Goal: Information Seeking & Learning: Learn about a topic

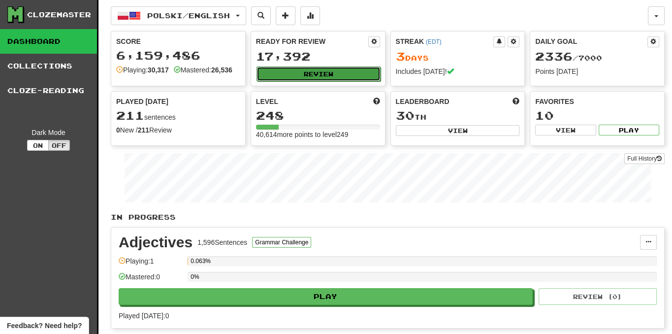
click at [323, 72] on button "Review" at bounding box center [319, 73] width 124 height 15
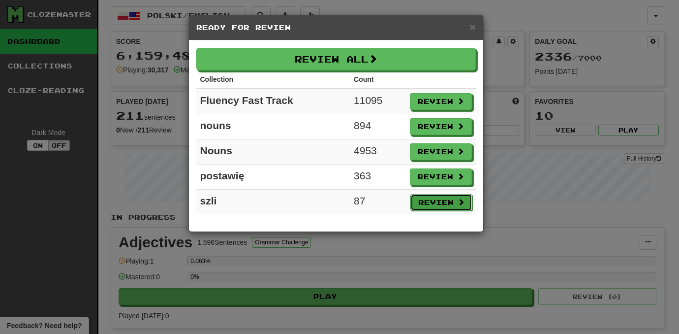
click at [449, 198] on button "Review" at bounding box center [442, 202] width 62 height 17
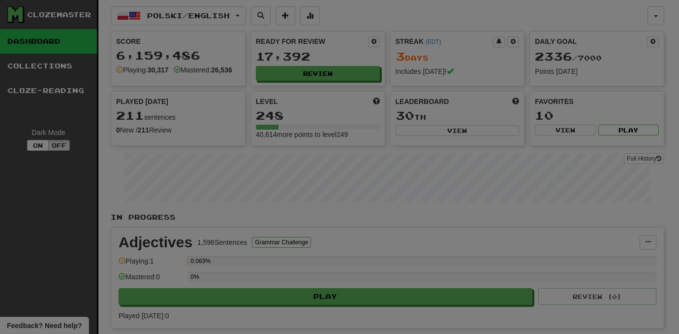
select select "***"
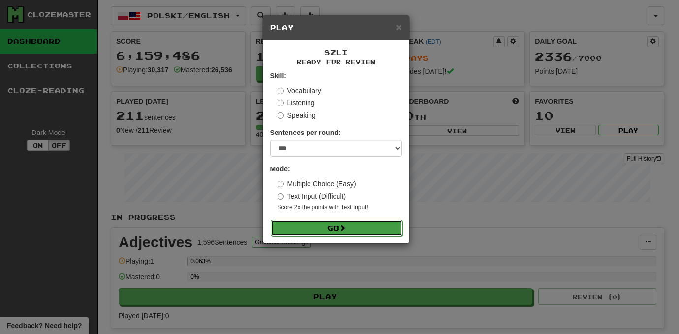
click at [374, 227] on button "Go" at bounding box center [337, 228] width 132 height 17
click at [324, 223] on button "Go" at bounding box center [337, 228] width 132 height 17
click at [334, 226] on button "Go" at bounding box center [337, 228] width 132 height 17
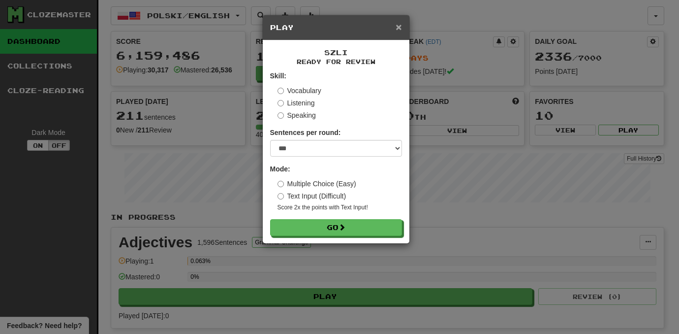
click at [400, 28] on span "×" at bounding box center [399, 26] width 6 height 11
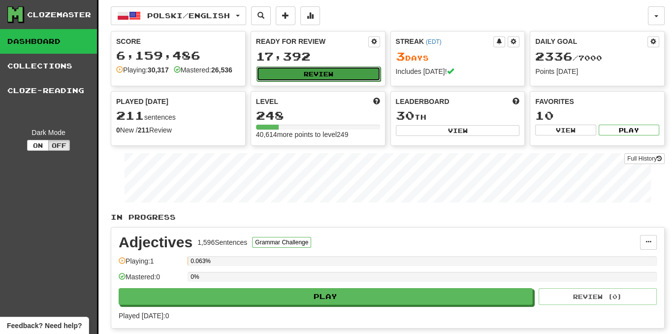
click at [321, 72] on button "Review" at bounding box center [319, 73] width 124 height 15
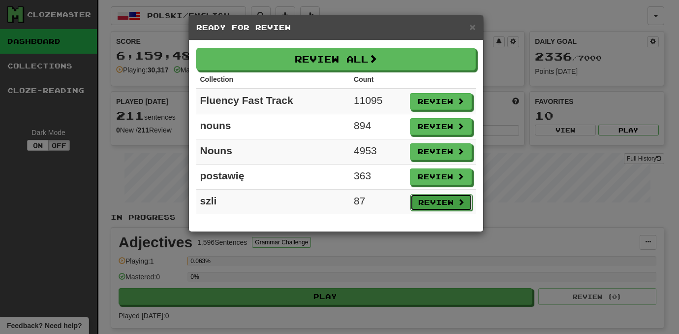
click at [439, 198] on button "Review" at bounding box center [442, 202] width 62 height 17
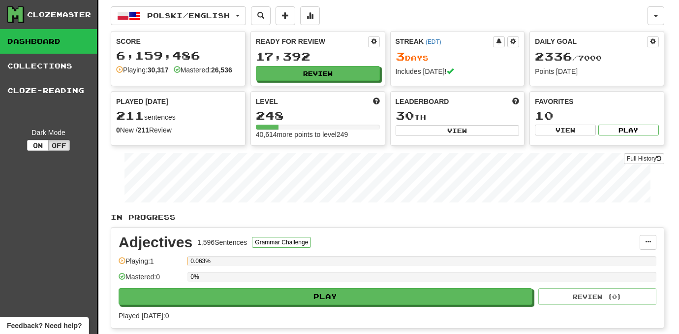
select select "***"
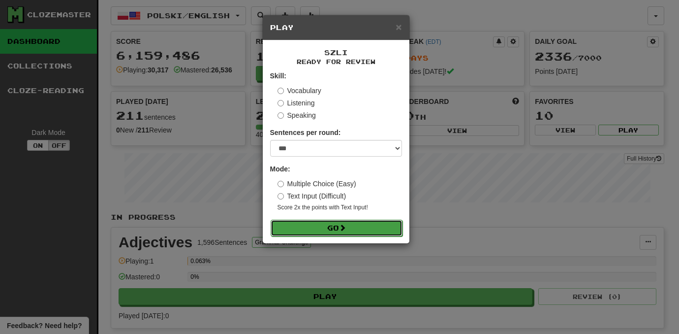
click at [322, 225] on button "Go" at bounding box center [337, 228] width 132 height 17
click at [388, 229] on button "Go" at bounding box center [337, 228] width 132 height 17
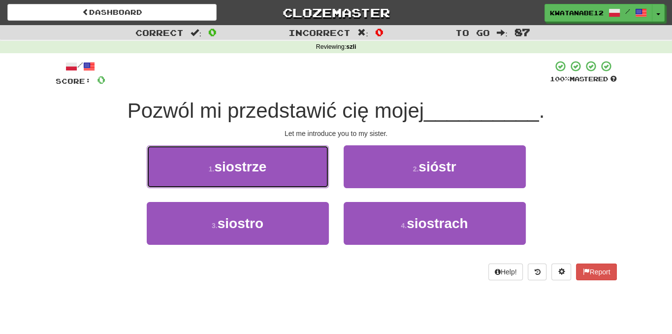
drag, startPoint x: 301, startPoint y: 171, endPoint x: 311, endPoint y: 171, distance: 9.8
click at [303, 171] on button "1 . siostrze" at bounding box center [238, 166] width 182 height 43
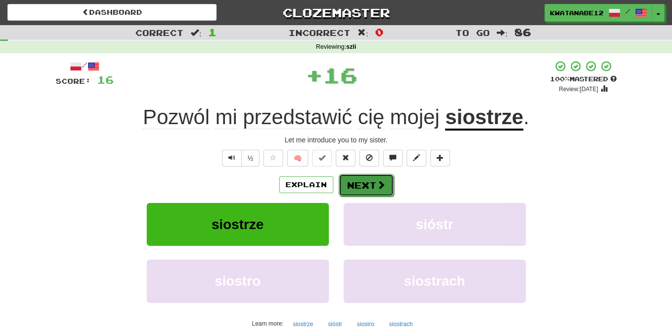
click at [365, 184] on button "Next" at bounding box center [366, 185] width 55 height 23
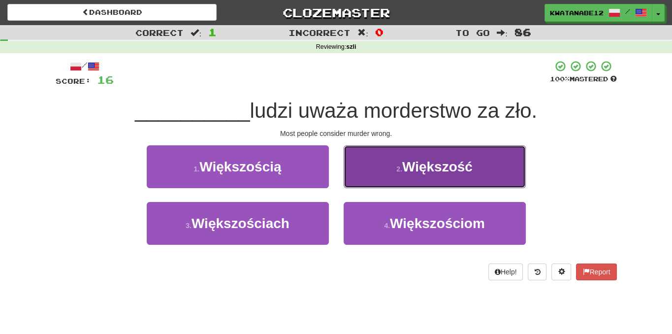
click at [396, 165] on button "2 . Większość" at bounding box center [435, 166] width 182 height 43
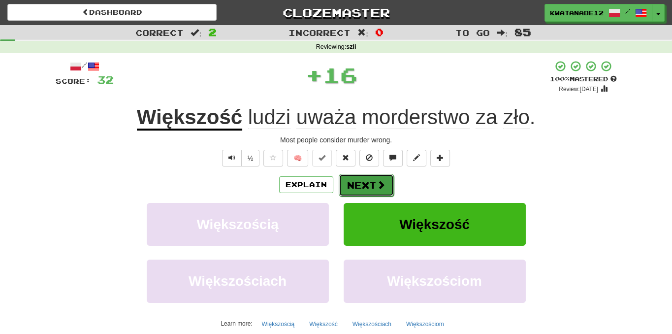
click at [370, 185] on button "Next" at bounding box center [366, 185] width 55 height 23
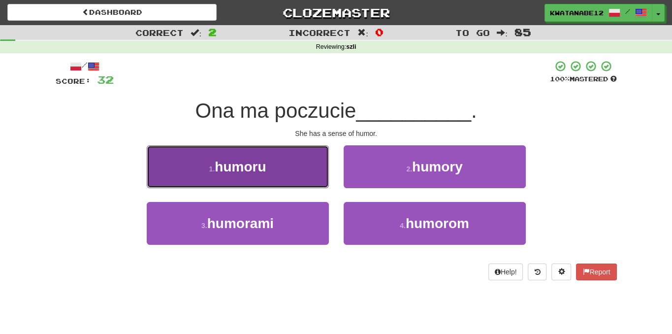
click at [298, 166] on button "1 . humoru" at bounding box center [238, 166] width 182 height 43
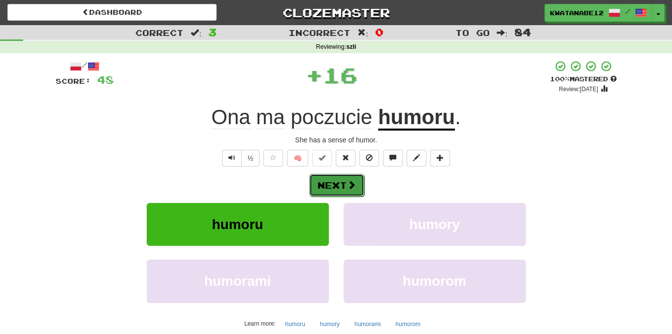
click at [347, 183] on span at bounding box center [351, 184] width 9 height 9
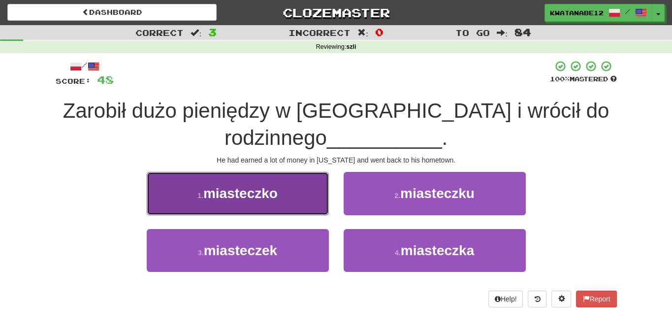
click at [296, 198] on button "1 . [GEOGRAPHIC_DATA]" at bounding box center [238, 193] width 182 height 43
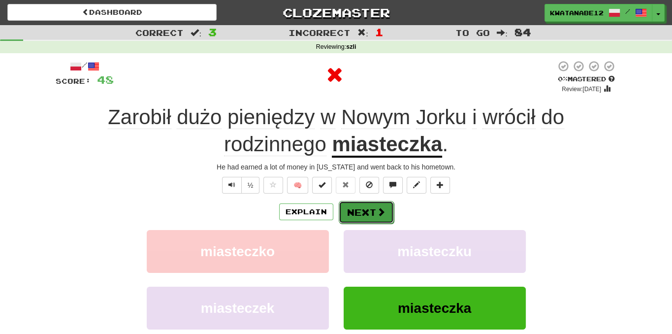
click at [355, 201] on button "Next" at bounding box center [366, 212] width 55 height 23
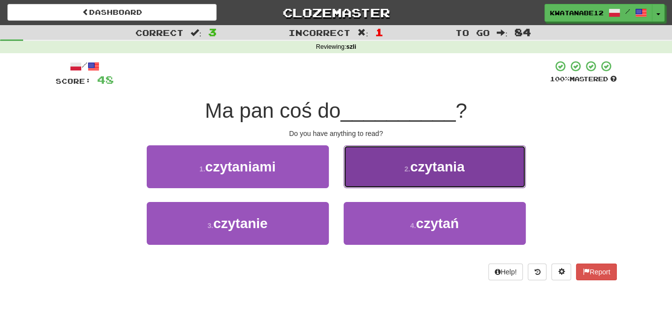
click at [368, 171] on button "2 . czytania" at bounding box center [435, 166] width 182 height 43
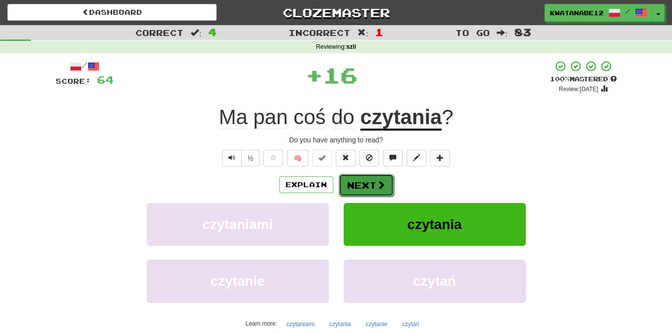
click at [350, 179] on button "Next" at bounding box center [366, 185] width 55 height 23
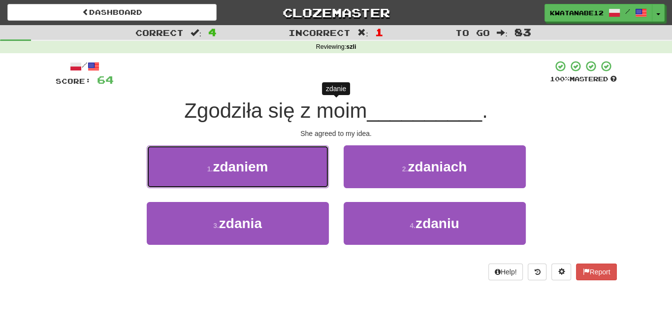
click at [305, 171] on button "1 . zdaniem" at bounding box center [238, 166] width 182 height 43
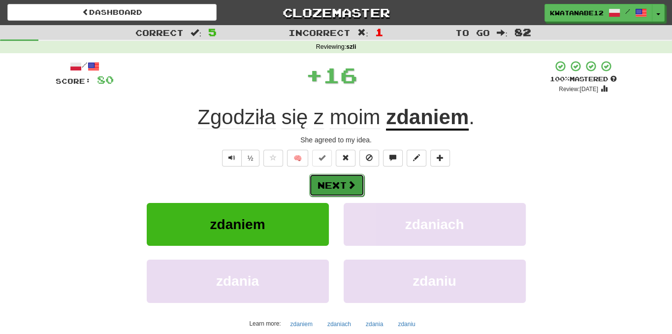
click at [359, 173] on div "Next" at bounding box center [336, 184] width 561 height 23
click at [351, 185] on span at bounding box center [351, 184] width 9 height 9
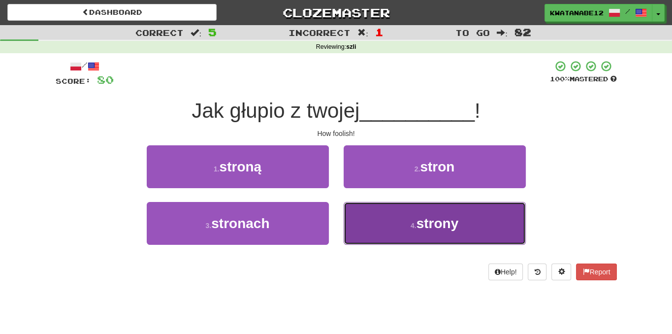
click at [368, 224] on button "4 . strony" at bounding box center [435, 223] width 182 height 43
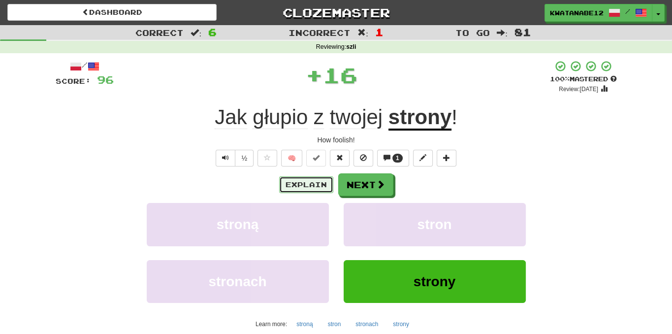
click at [317, 182] on button "Explain" at bounding box center [306, 184] width 54 height 17
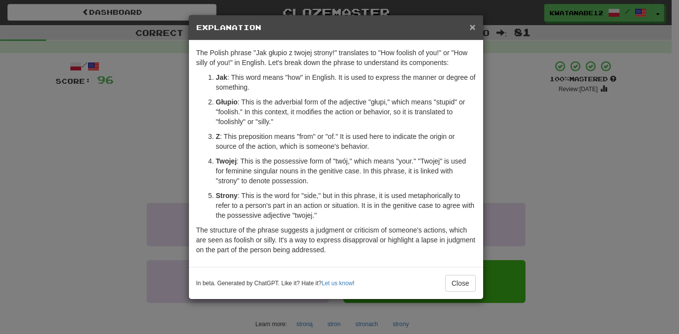
click at [475, 28] on span "×" at bounding box center [473, 26] width 6 height 11
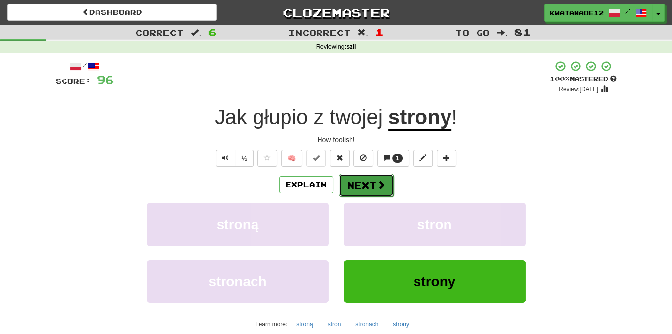
click at [372, 184] on button "Next" at bounding box center [366, 185] width 55 height 23
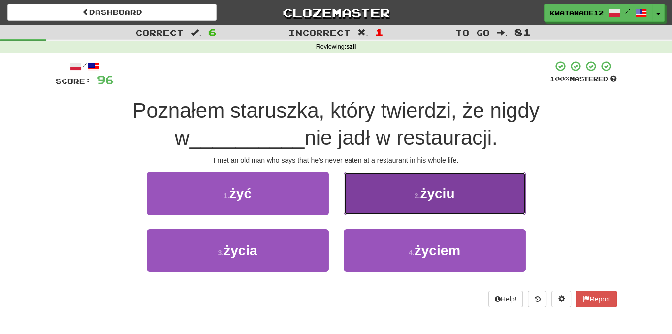
click at [365, 202] on button "2 . życiu" at bounding box center [435, 193] width 182 height 43
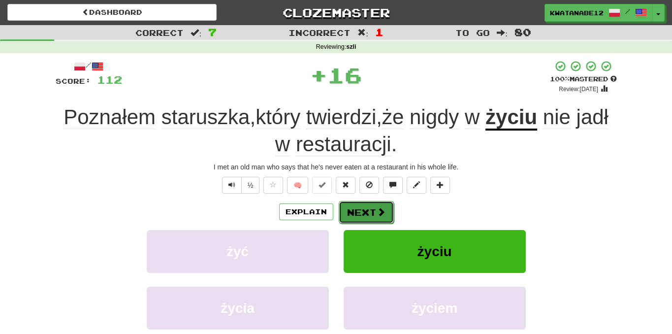
click at [348, 205] on button "Next" at bounding box center [366, 212] width 55 height 23
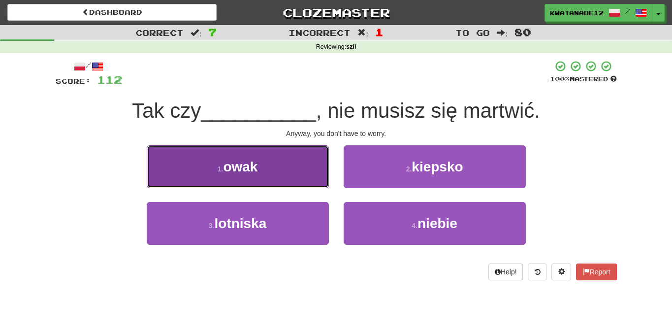
click at [288, 179] on button "1 . owak" at bounding box center [238, 166] width 182 height 43
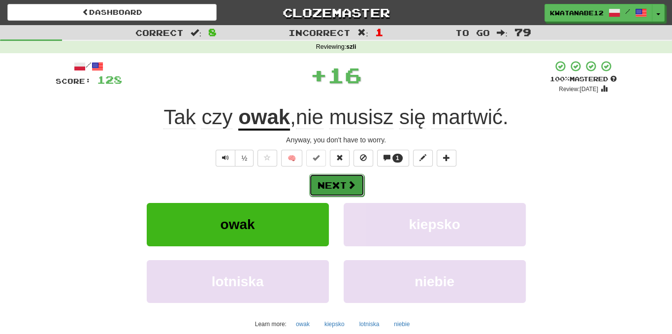
click at [351, 180] on span at bounding box center [351, 184] width 9 height 9
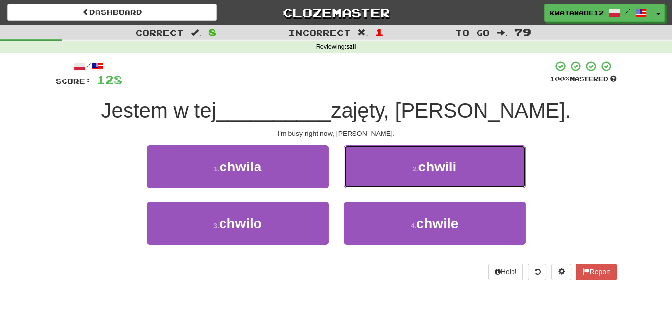
click at [363, 172] on button "2 . chwili" at bounding box center [435, 166] width 182 height 43
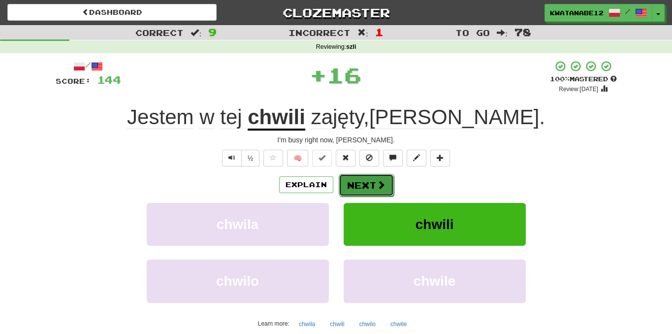
click at [354, 179] on button "Next" at bounding box center [366, 185] width 55 height 23
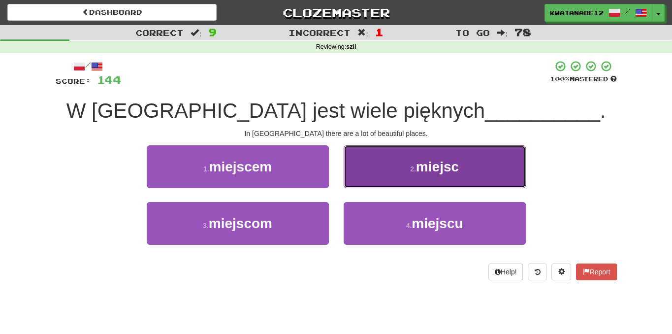
click at [362, 175] on button "2 . miejsc" at bounding box center [435, 166] width 182 height 43
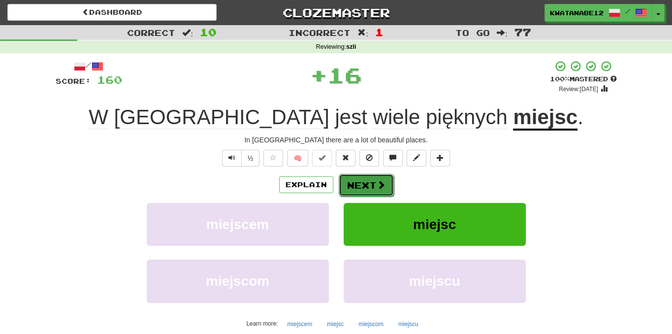
click at [351, 178] on button "Next" at bounding box center [366, 185] width 55 height 23
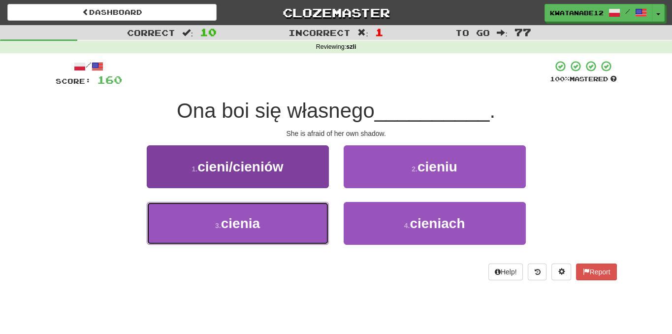
click at [301, 230] on button "3 . cienia" at bounding box center [238, 223] width 182 height 43
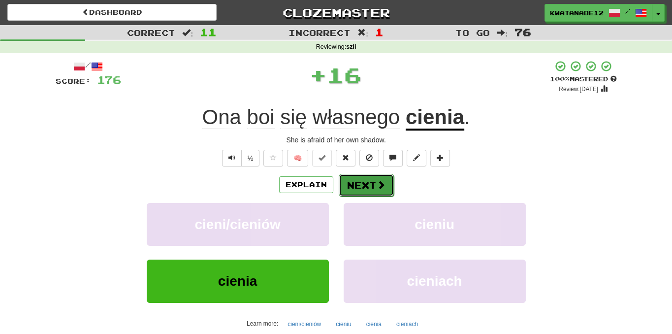
click at [353, 183] on button "Next" at bounding box center [366, 185] width 55 height 23
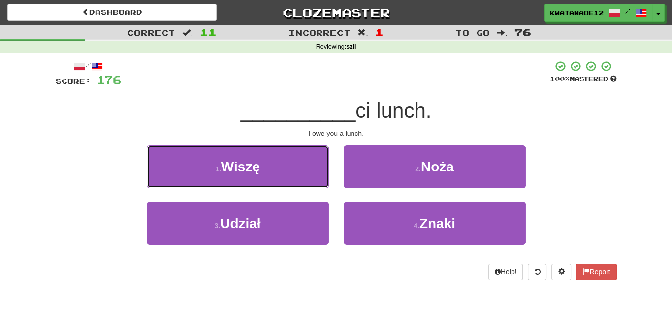
drag, startPoint x: 313, startPoint y: 172, endPoint x: 326, endPoint y: 171, distance: 12.8
click at [312, 171] on button "1 . [GEOGRAPHIC_DATA]" at bounding box center [238, 166] width 182 height 43
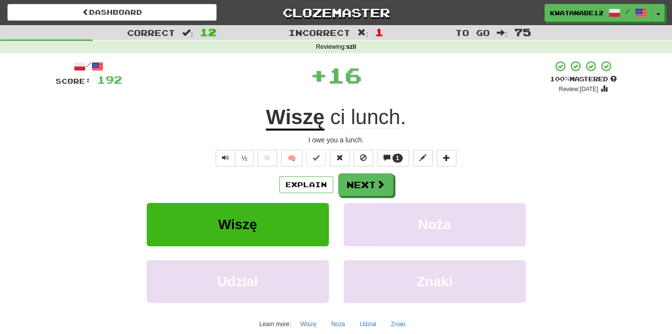
click at [354, 172] on div "/ Score: 192 + 16 100 % Mastered Review: [DATE] Wiszę ci lunch . I owe you a lu…" at bounding box center [336, 214] width 561 height 309
click at [361, 181] on button "Next" at bounding box center [366, 185] width 55 height 23
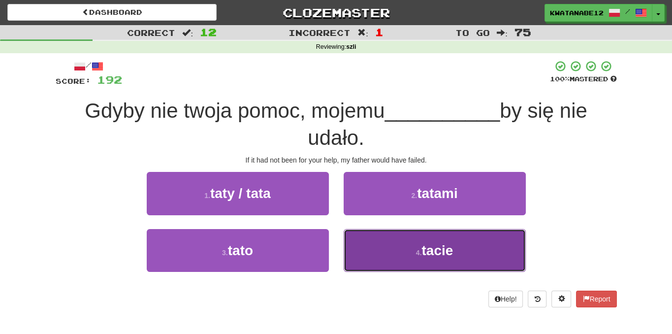
click at [372, 247] on button "4 . [PERSON_NAME]" at bounding box center [435, 250] width 182 height 43
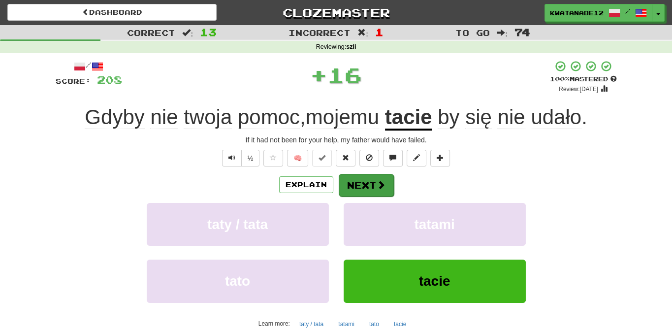
click at [356, 194] on div "Explain Next taty / tata tatami [PERSON_NAME] Learn more: taty / tata tatami [P…" at bounding box center [336, 252] width 561 height 158
drag, startPoint x: 354, startPoint y: 179, endPoint x: 360, endPoint y: 184, distance: 7.4
click at [360, 184] on button "Next" at bounding box center [366, 185] width 55 height 23
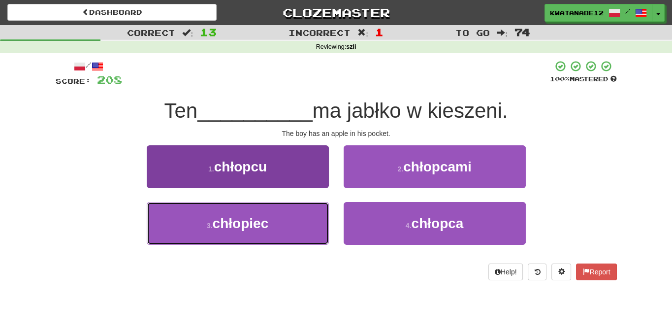
click at [287, 218] on button "3 . chłopiec" at bounding box center [238, 223] width 182 height 43
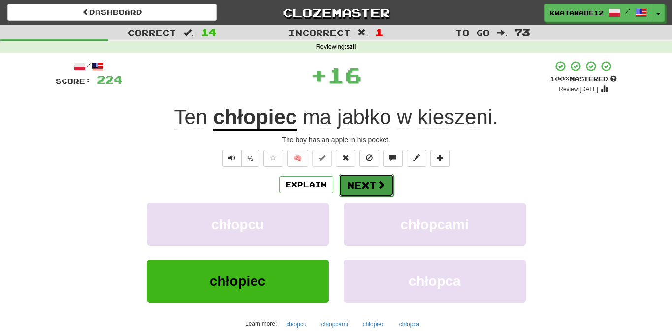
click at [373, 176] on button "Next" at bounding box center [366, 185] width 55 height 23
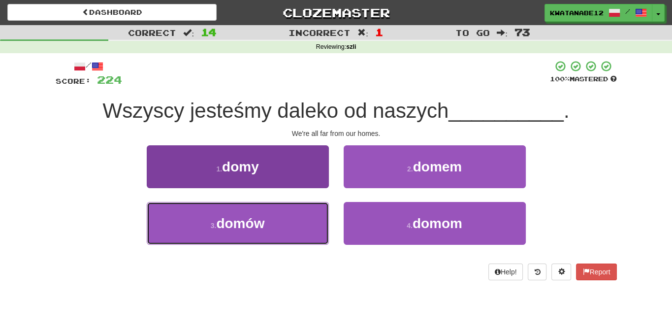
drag, startPoint x: 297, startPoint y: 213, endPoint x: 315, endPoint y: 208, distance: 18.4
click at [305, 211] on button "3 . domów" at bounding box center [238, 223] width 182 height 43
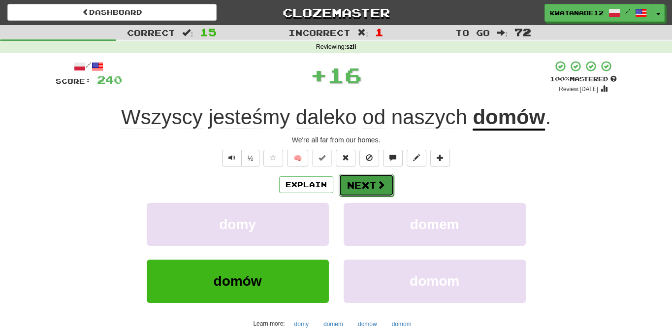
click at [374, 174] on button "Next" at bounding box center [366, 185] width 55 height 23
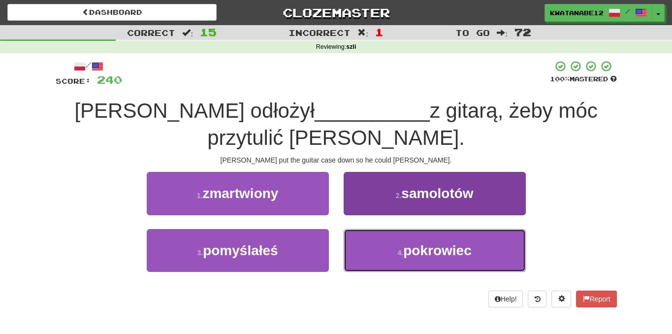
click at [381, 229] on button "4 . pokrowiec" at bounding box center [435, 250] width 182 height 43
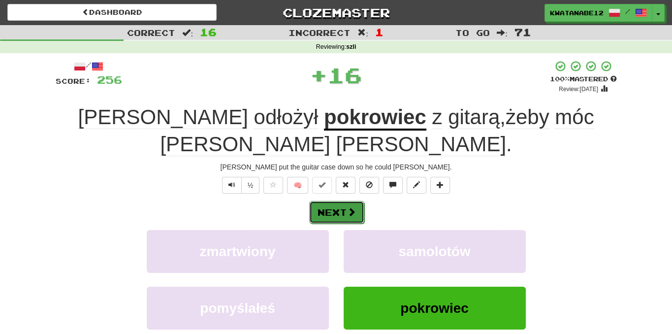
click at [338, 201] on button "Next" at bounding box center [336, 212] width 55 height 23
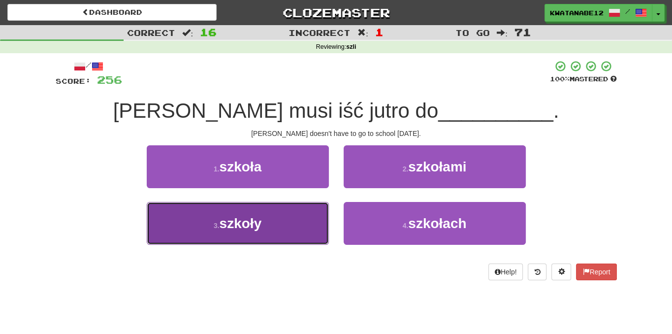
click at [299, 212] on button "3 . szkoły" at bounding box center [238, 223] width 182 height 43
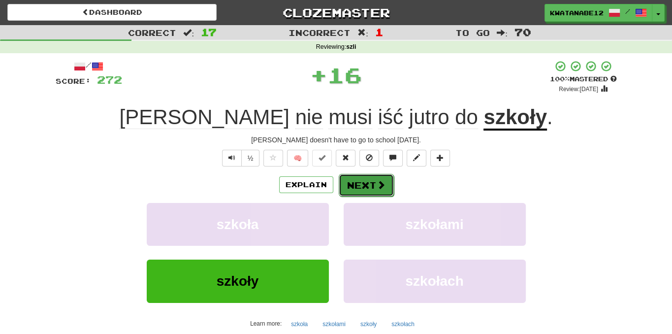
click at [346, 187] on button "Next" at bounding box center [366, 185] width 55 height 23
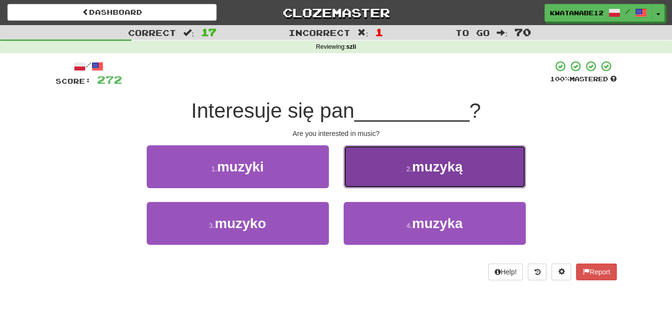
click at [365, 180] on button "2 . muzyką" at bounding box center [435, 166] width 182 height 43
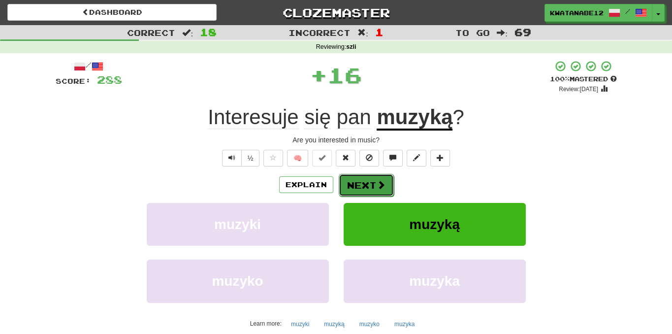
click at [355, 182] on button "Next" at bounding box center [366, 185] width 55 height 23
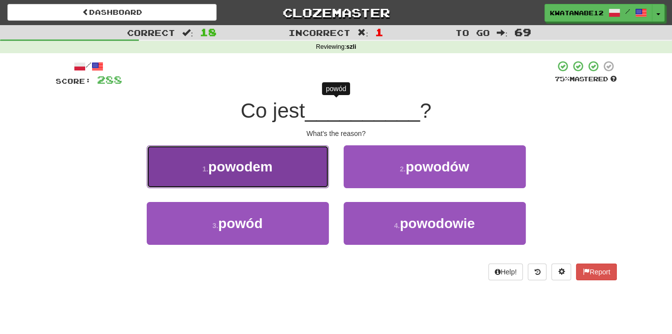
click at [305, 177] on button "1 . powodem" at bounding box center [238, 166] width 182 height 43
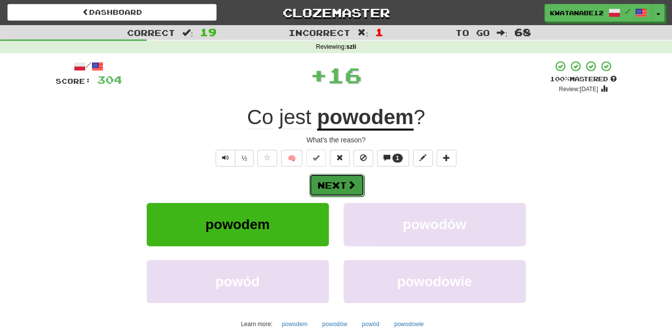
click at [339, 185] on button "Next" at bounding box center [336, 185] width 55 height 23
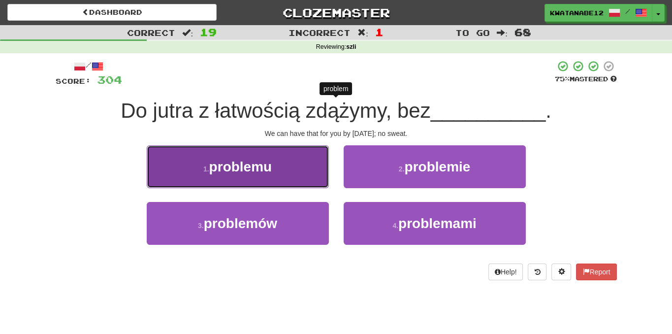
click at [293, 157] on button "1 . problemu" at bounding box center [238, 166] width 182 height 43
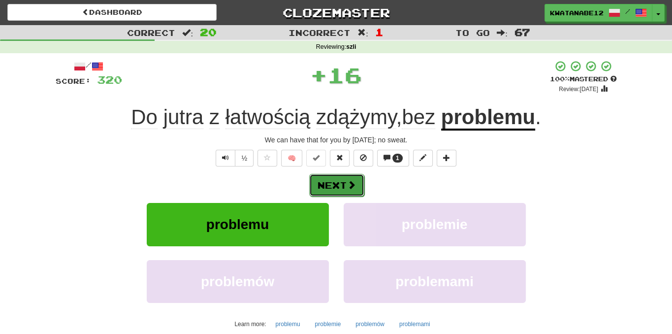
click at [335, 187] on button "Next" at bounding box center [336, 185] width 55 height 23
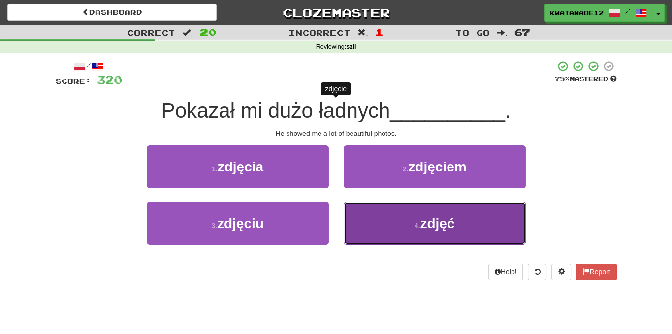
click at [373, 222] on button "4 . zdjęć" at bounding box center [435, 223] width 182 height 43
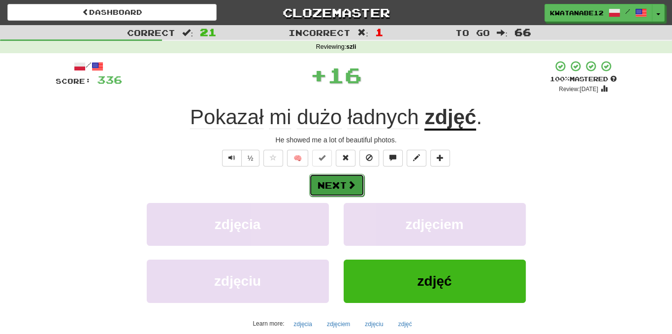
click at [358, 179] on button "Next" at bounding box center [336, 185] width 55 height 23
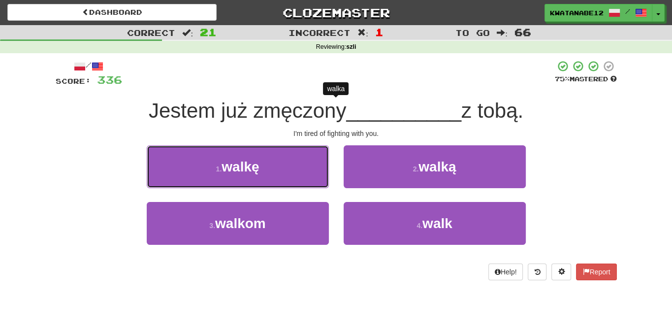
click at [287, 172] on button "1 . [PERSON_NAME]" at bounding box center [238, 166] width 182 height 43
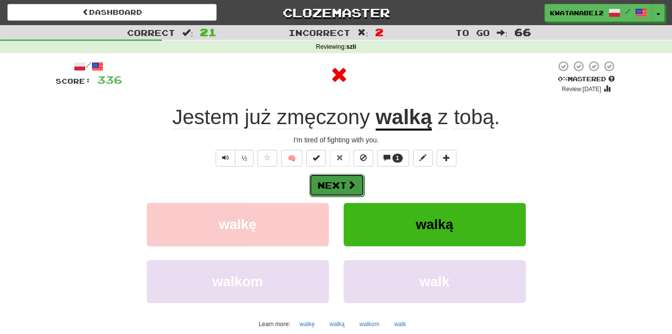
click at [360, 181] on button "Next" at bounding box center [336, 185] width 55 height 23
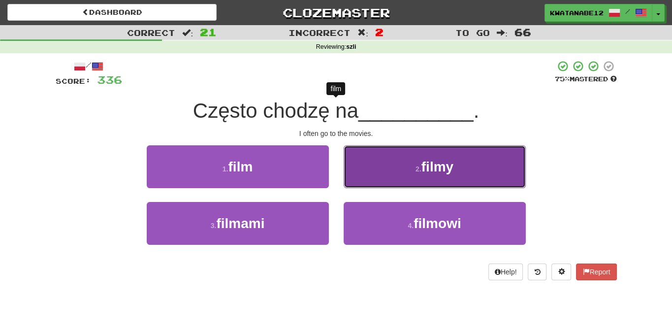
click at [364, 173] on button "2 . filmy" at bounding box center [435, 166] width 182 height 43
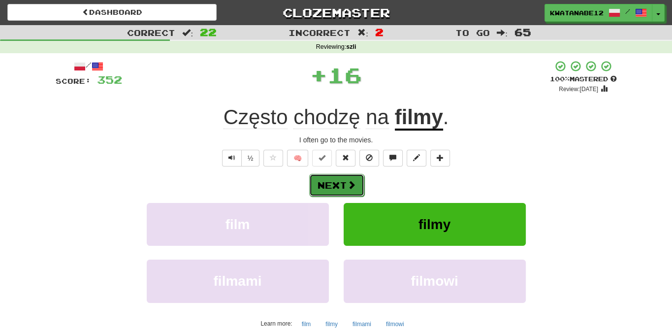
click at [355, 181] on button "Next" at bounding box center [336, 185] width 55 height 23
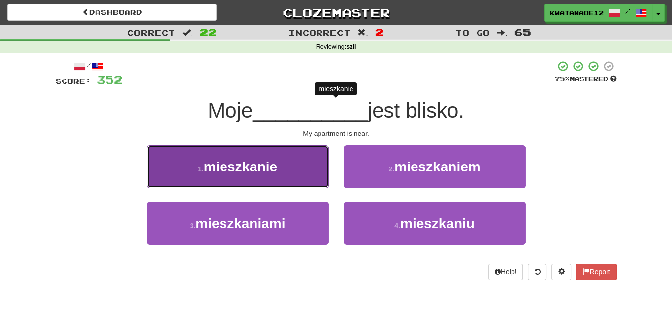
click at [302, 167] on button "1 . mieszkanie" at bounding box center [238, 166] width 182 height 43
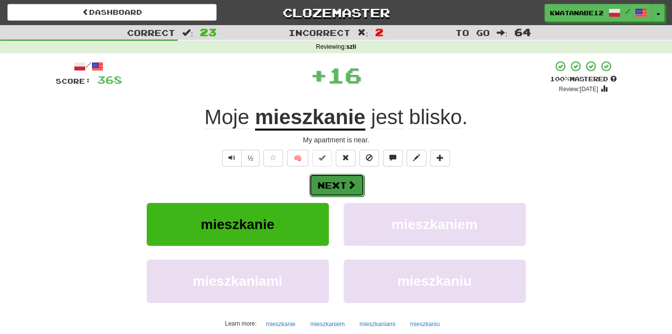
click at [360, 178] on button "Next" at bounding box center [336, 185] width 55 height 23
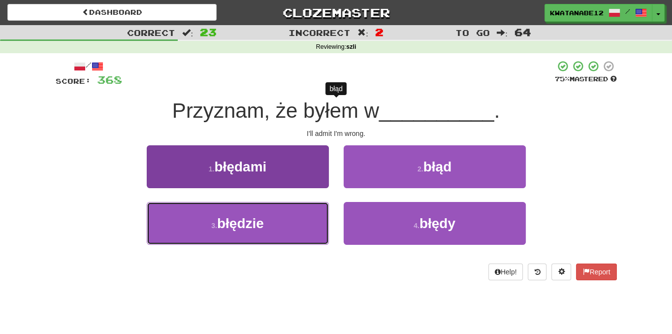
drag, startPoint x: 270, startPoint y: 226, endPoint x: 311, endPoint y: 218, distance: 41.6
click at [291, 225] on button "3 . [GEOGRAPHIC_DATA]" at bounding box center [238, 223] width 182 height 43
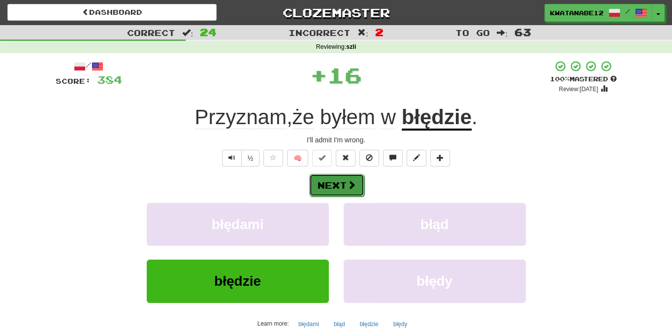
click at [329, 182] on button "Next" at bounding box center [336, 185] width 55 height 23
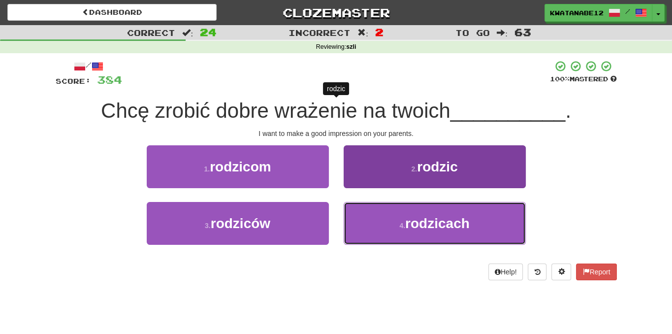
drag, startPoint x: 358, startPoint y: 223, endPoint x: 358, endPoint y: 218, distance: 5.4
click at [358, 219] on button "4 . rodzicach" at bounding box center [435, 223] width 182 height 43
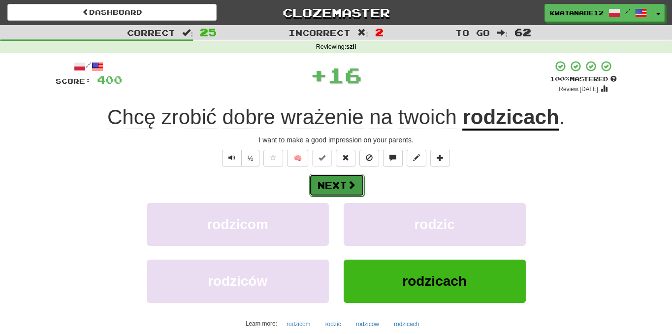
click at [340, 185] on button "Next" at bounding box center [336, 185] width 55 height 23
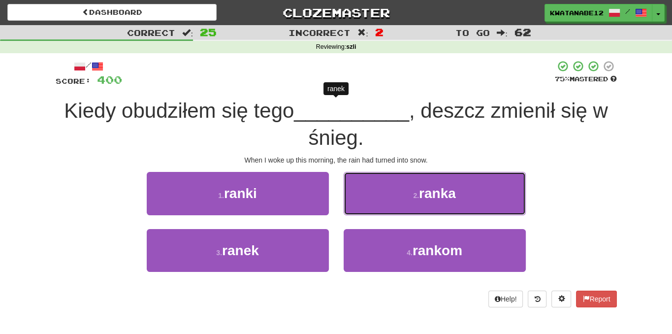
drag, startPoint x: 380, startPoint y: 195, endPoint x: 362, endPoint y: 195, distance: 17.2
click at [378, 195] on button "2 . ranka" at bounding box center [435, 193] width 182 height 43
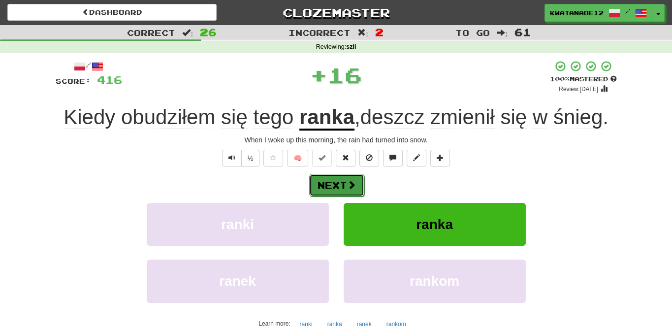
click at [345, 188] on button "Next" at bounding box center [336, 185] width 55 height 23
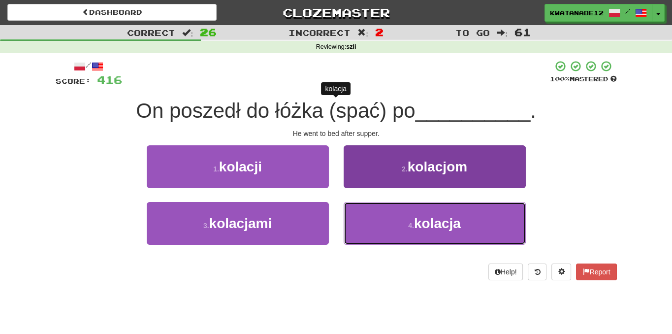
click at [378, 222] on button "4 . [GEOGRAPHIC_DATA]" at bounding box center [435, 223] width 182 height 43
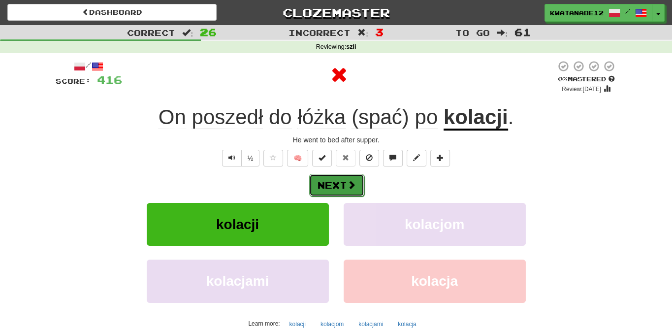
click at [362, 184] on button "Next" at bounding box center [336, 185] width 55 height 23
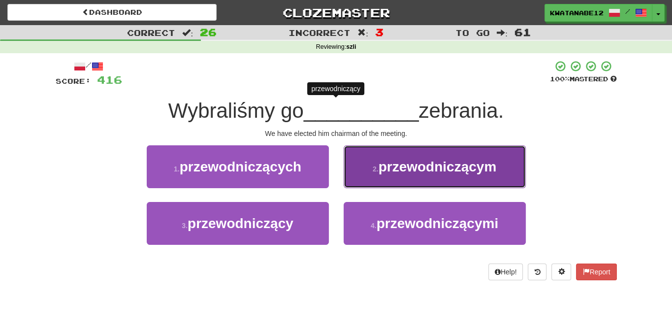
click at [368, 175] on button "2 . przewodniczącym" at bounding box center [435, 166] width 182 height 43
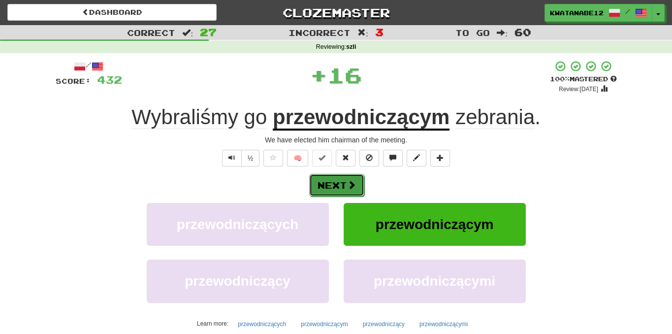
click at [353, 183] on span at bounding box center [351, 184] width 9 height 9
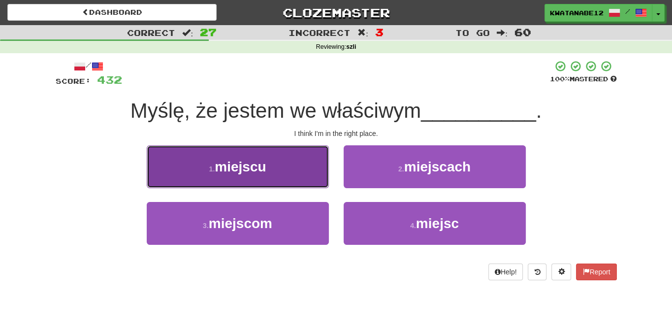
click at [302, 171] on button "1 . miejscu" at bounding box center [238, 166] width 182 height 43
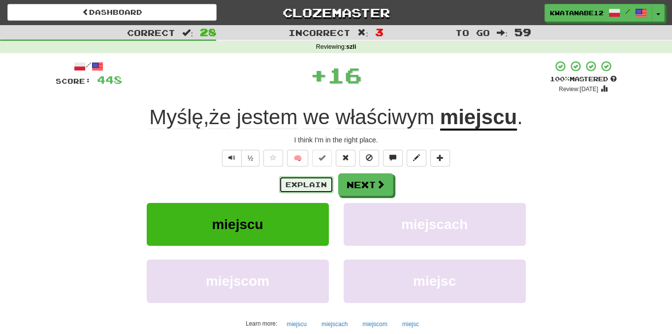
click at [321, 178] on button "Explain" at bounding box center [306, 184] width 54 height 17
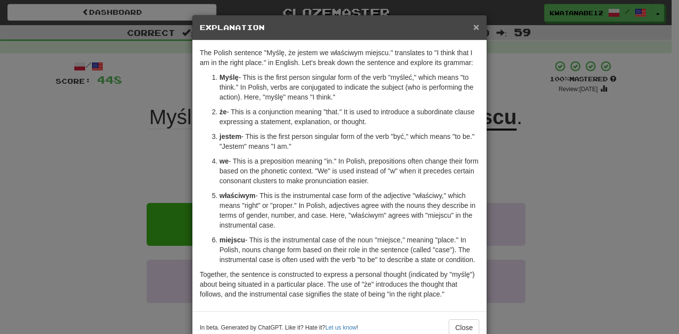
drag, startPoint x: 473, startPoint y: 25, endPoint x: 419, endPoint y: 104, distance: 95.4
click at [474, 26] on span "×" at bounding box center [477, 26] width 6 height 11
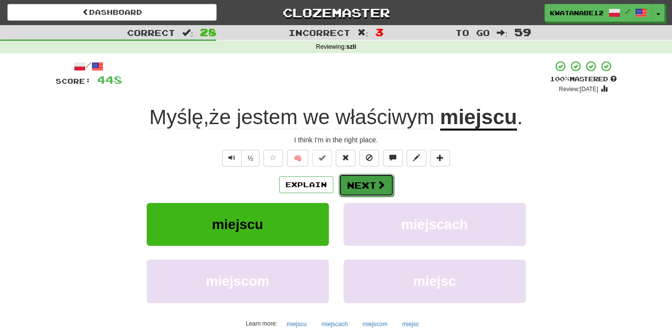
click at [374, 182] on button "Next" at bounding box center [366, 185] width 55 height 23
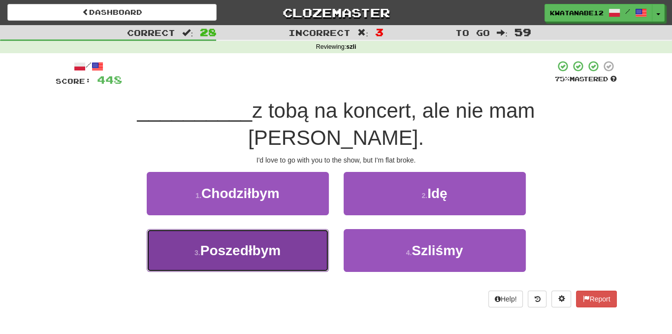
click at [305, 229] on button "3 . Poszedłbym" at bounding box center [238, 250] width 182 height 43
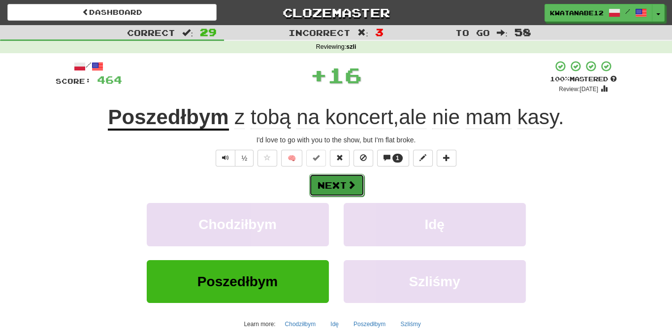
click at [345, 186] on button "Next" at bounding box center [336, 185] width 55 height 23
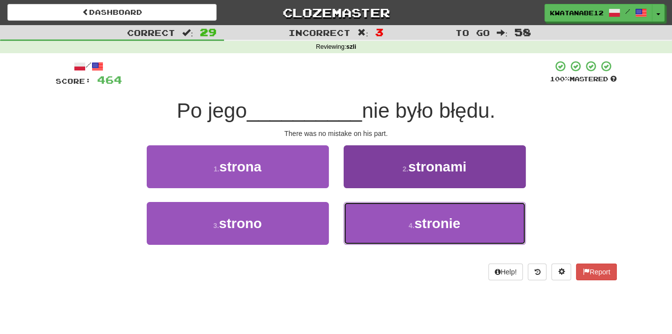
click at [382, 216] on button "4 . stronie" at bounding box center [435, 223] width 182 height 43
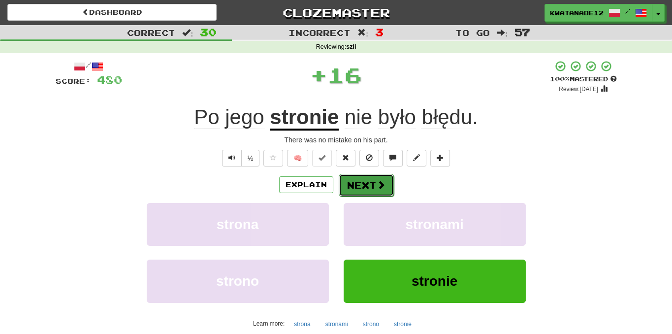
click at [366, 189] on button "Next" at bounding box center [366, 185] width 55 height 23
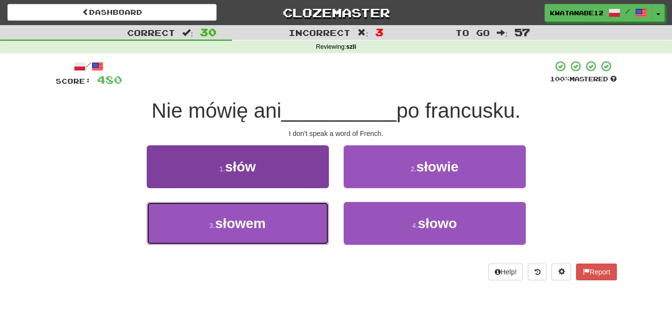
drag, startPoint x: 286, startPoint y: 226, endPoint x: 319, endPoint y: 213, distance: 36.0
click at [287, 225] on button "3 . [GEOGRAPHIC_DATA]" at bounding box center [238, 223] width 182 height 43
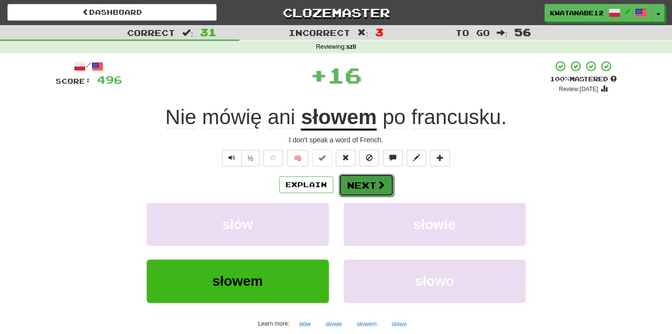
click at [374, 182] on button "Next" at bounding box center [366, 185] width 55 height 23
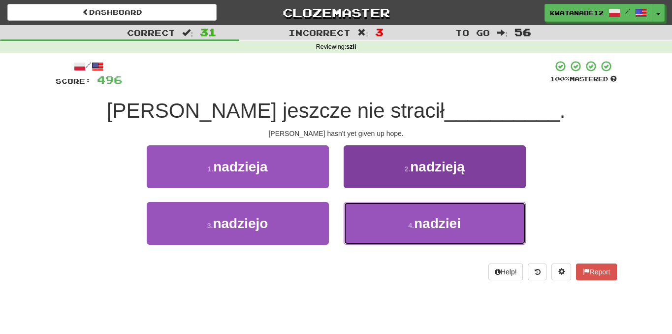
click at [374, 213] on button "4 . nadziei" at bounding box center [435, 223] width 182 height 43
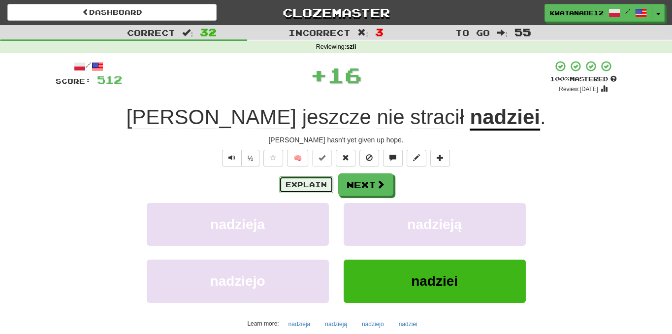
click at [318, 183] on button "Explain" at bounding box center [306, 184] width 54 height 17
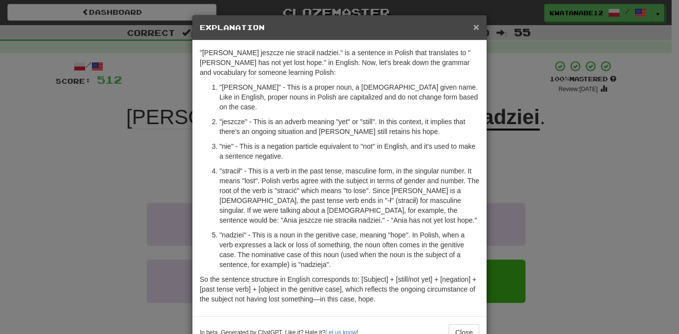
click at [474, 32] on span "×" at bounding box center [477, 26] width 6 height 11
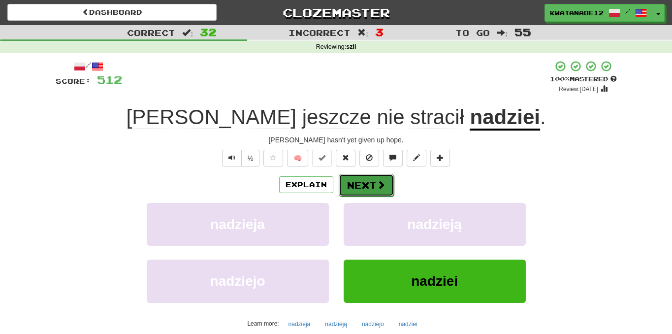
click at [379, 186] on span at bounding box center [381, 184] width 9 height 9
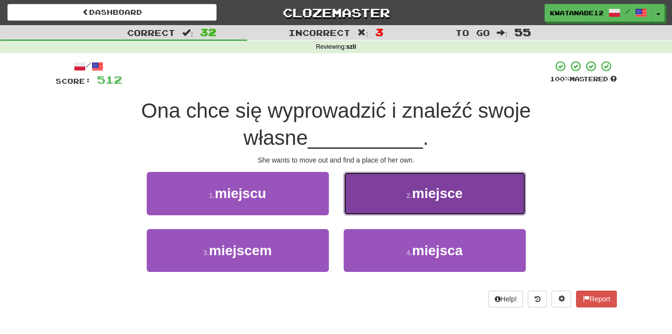
click at [381, 204] on button "2 . miejsce" at bounding box center [435, 193] width 182 height 43
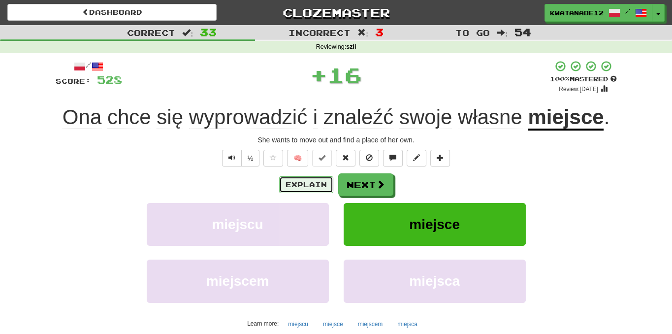
click at [315, 187] on button "Explain" at bounding box center [306, 184] width 54 height 17
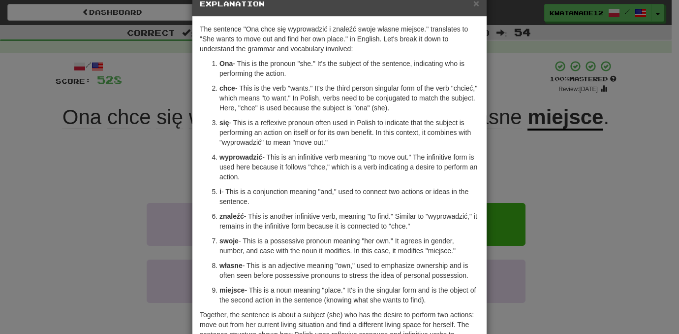
scroll to position [24, 0]
click at [475, 3] on span "×" at bounding box center [477, 3] width 6 height 11
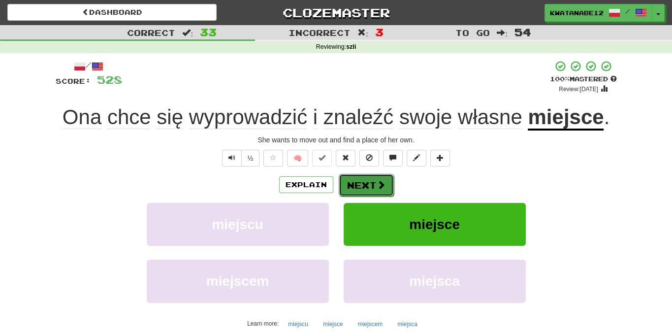
click at [367, 183] on button "Next" at bounding box center [366, 185] width 55 height 23
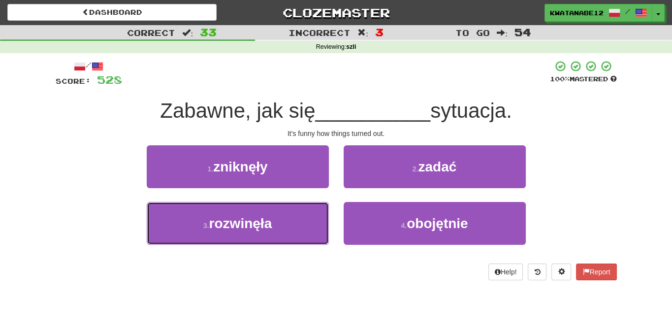
drag, startPoint x: 288, startPoint y: 214, endPoint x: 323, endPoint y: 198, distance: 39.0
click at [293, 212] on button "3 . rozwinęła" at bounding box center [238, 223] width 182 height 43
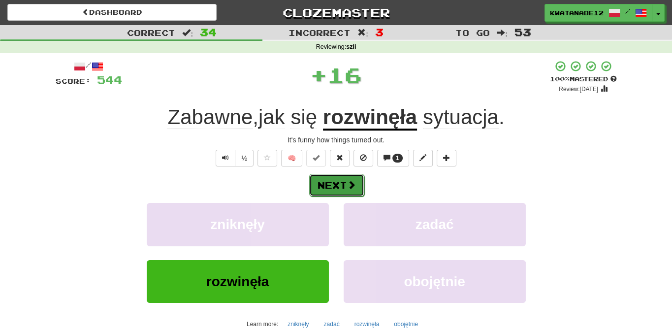
click at [353, 183] on span at bounding box center [351, 184] width 9 height 9
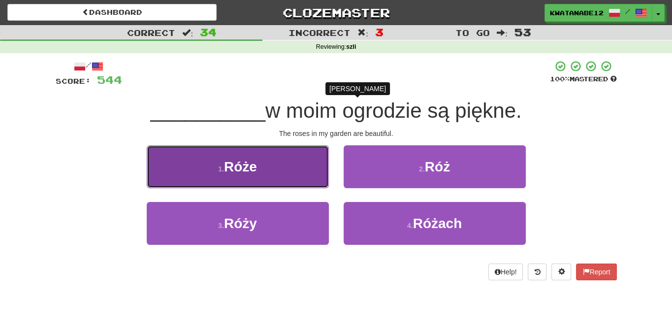
drag, startPoint x: 292, startPoint y: 168, endPoint x: 299, endPoint y: 171, distance: 8.0
click at [299, 171] on button "1 . [GEOGRAPHIC_DATA]" at bounding box center [238, 166] width 182 height 43
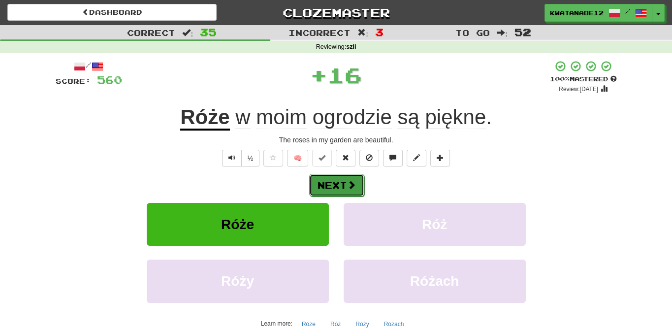
click at [356, 184] on button "Next" at bounding box center [336, 185] width 55 height 23
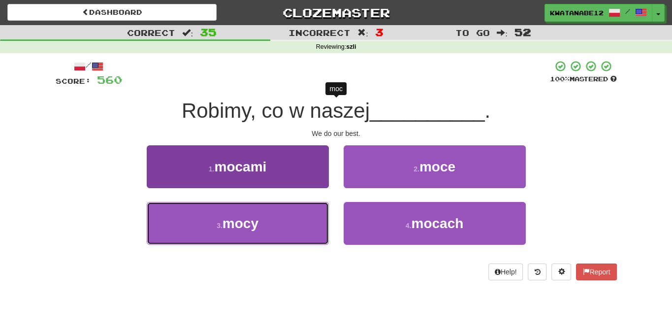
drag, startPoint x: 290, startPoint y: 216, endPoint x: 324, endPoint y: 203, distance: 36.9
click at [293, 216] on button "3 . mocy" at bounding box center [238, 223] width 182 height 43
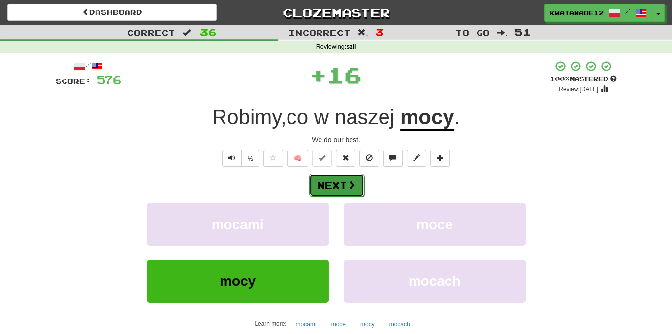
click at [346, 185] on button "Next" at bounding box center [336, 185] width 55 height 23
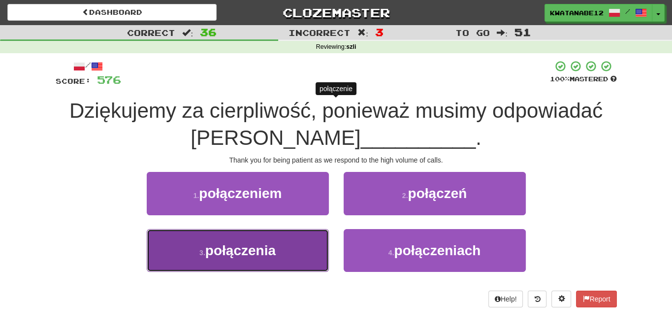
drag, startPoint x: 297, startPoint y: 247, endPoint x: 345, endPoint y: 233, distance: 49.2
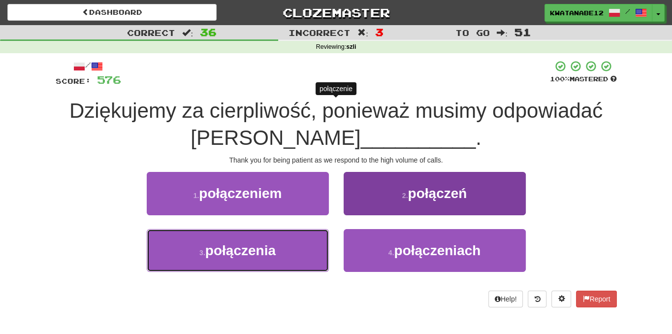
click at [300, 246] on button "3 . połączenia" at bounding box center [238, 250] width 182 height 43
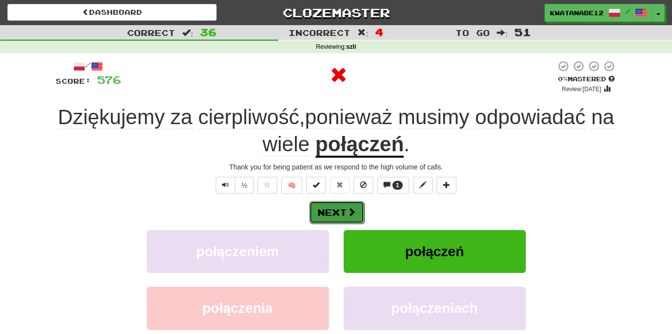
click at [344, 210] on button "Next" at bounding box center [336, 212] width 55 height 23
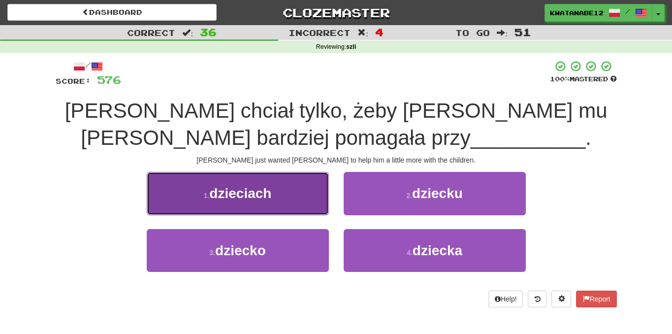
drag, startPoint x: 291, startPoint y: 201, endPoint x: 297, endPoint y: 201, distance: 5.9
click at [297, 201] on button "1 . dzieciach" at bounding box center [238, 193] width 182 height 43
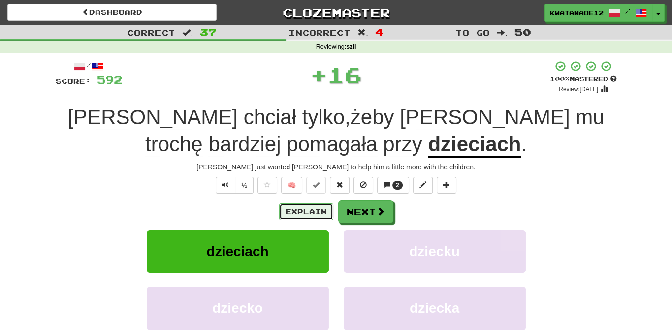
click at [315, 212] on button "Explain" at bounding box center [306, 211] width 54 height 17
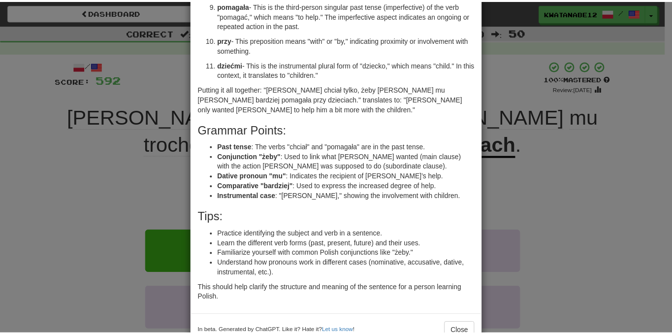
scroll to position [276, 0]
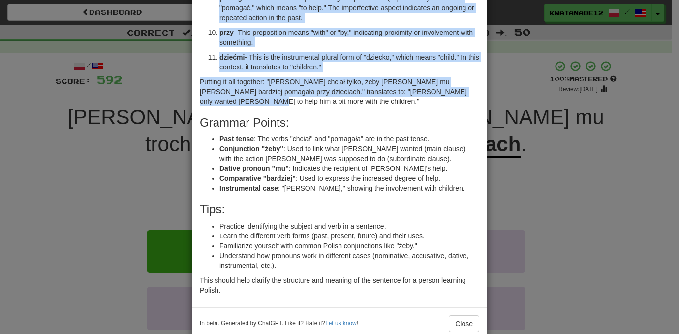
drag, startPoint x: 196, startPoint y: 52, endPoint x: 475, endPoint y: 80, distance: 280.6
click at [475, 80] on div "Sure! This sentence in Polish is: "[PERSON_NAME] chciał tylko, żeby [PERSON_NAM…" at bounding box center [339, 35] width 294 height 543
copy div "Lore! Ipsu dolorsit am Consec ad: "Eli seddoe tempo, inci Utla et dolore magnaa…"
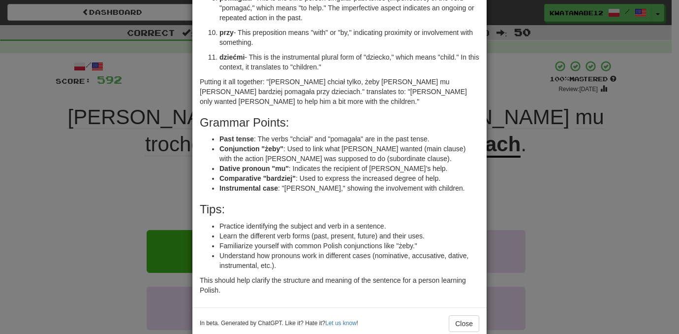
click at [575, 231] on div "× Explanation Sure! This sentence in Polish is: "[PERSON_NAME] chciał tylko, że…" at bounding box center [339, 167] width 679 height 334
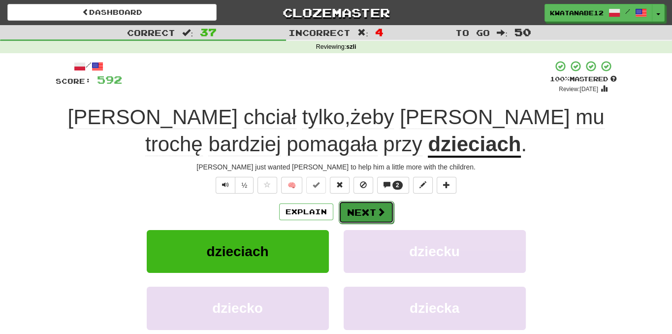
click at [377, 209] on span at bounding box center [381, 211] width 9 height 9
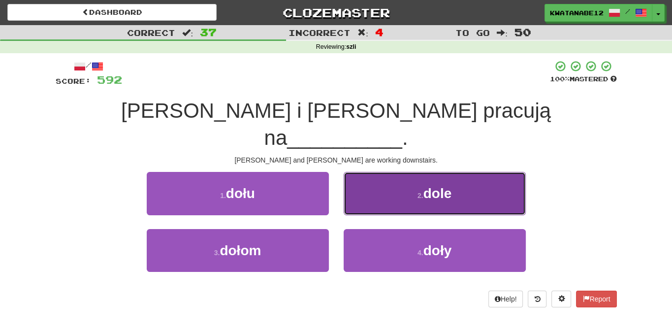
click at [365, 175] on button "2 . [PERSON_NAME]" at bounding box center [435, 193] width 182 height 43
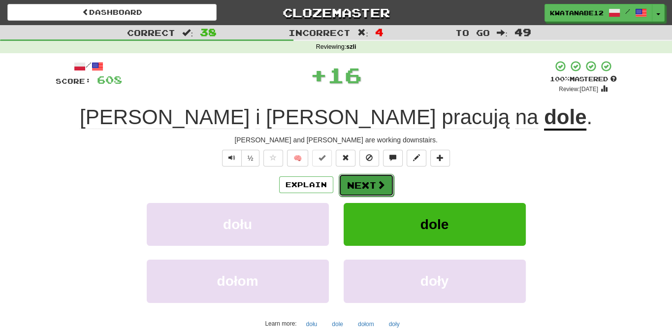
click at [366, 184] on button "Next" at bounding box center [366, 185] width 55 height 23
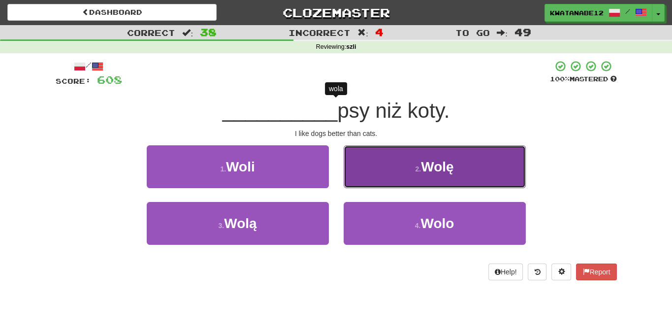
click at [366, 173] on button "2 . [GEOGRAPHIC_DATA]" at bounding box center [435, 166] width 182 height 43
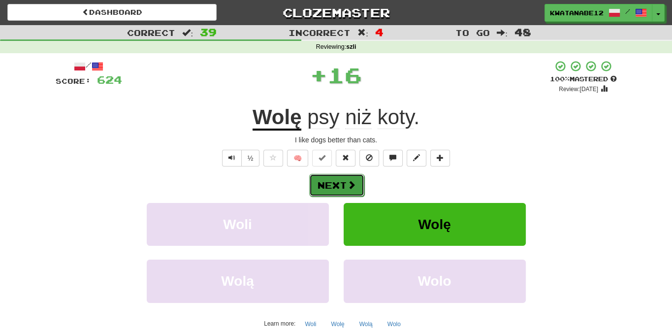
click at [349, 183] on span at bounding box center [351, 184] width 9 height 9
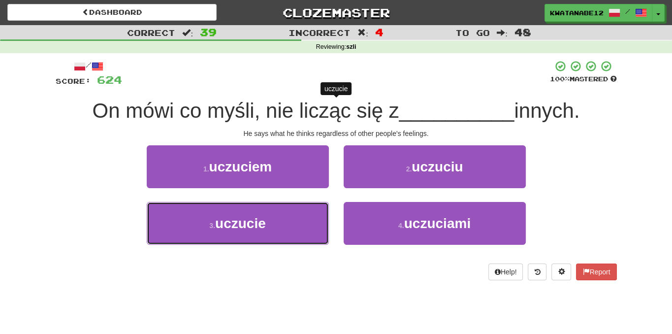
drag, startPoint x: 302, startPoint y: 221, endPoint x: 334, endPoint y: 207, distance: 34.4
click at [306, 221] on button "3 . uczucie" at bounding box center [238, 223] width 182 height 43
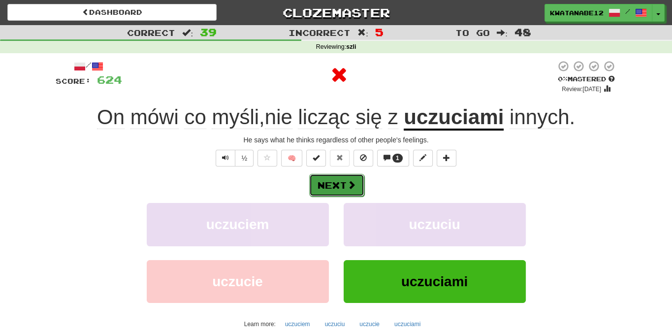
click at [356, 184] on button "Next" at bounding box center [336, 185] width 55 height 23
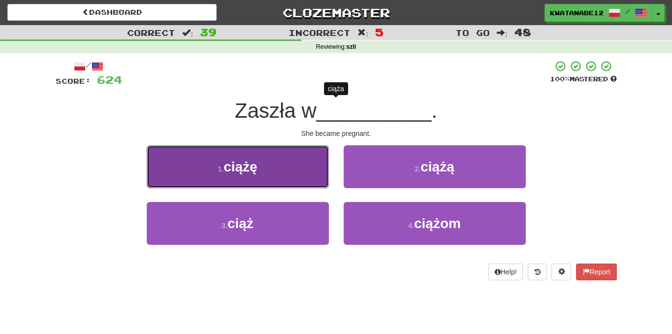
drag, startPoint x: 296, startPoint y: 175, endPoint x: 313, endPoint y: 175, distance: 16.7
click at [313, 175] on button "1 . ciążę" at bounding box center [238, 166] width 182 height 43
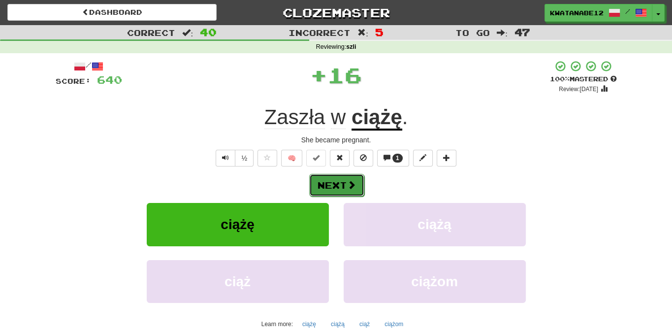
click at [349, 183] on span at bounding box center [351, 184] width 9 height 9
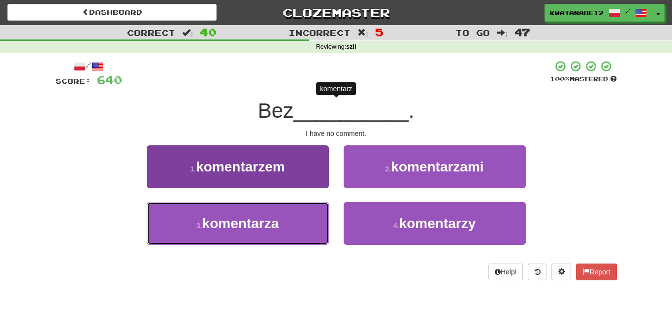
drag, startPoint x: 305, startPoint y: 228, endPoint x: 318, endPoint y: 218, distance: 16.1
click at [309, 225] on button "3 . komentarza" at bounding box center [238, 223] width 182 height 43
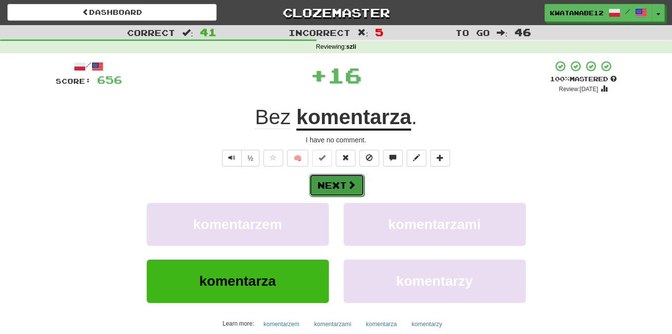
click at [348, 193] on button "Next" at bounding box center [336, 185] width 55 height 23
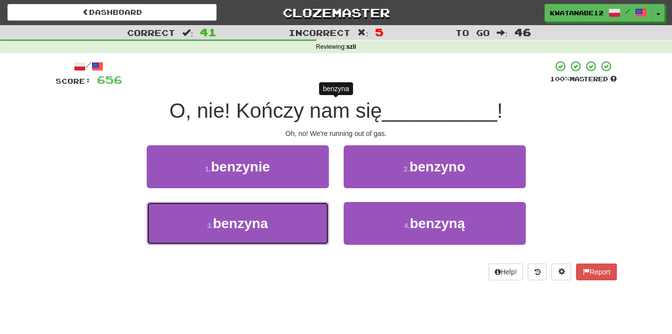
drag, startPoint x: 300, startPoint y: 216, endPoint x: 335, endPoint y: 206, distance: 36.5
click at [317, 214] on button "3 . benzyna" at bounding box center [238, 223] width 182 height 43
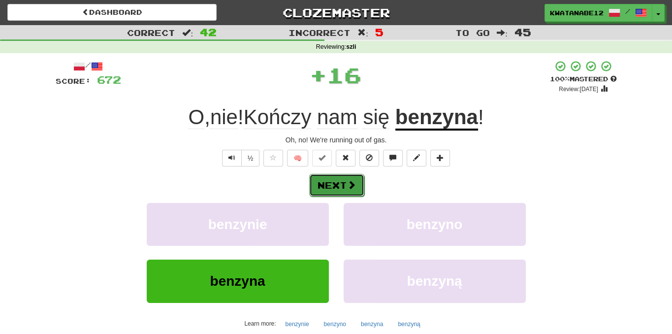
click at [353, 191] on button "Next" at bounding box center [336, 185] width 55 height 23
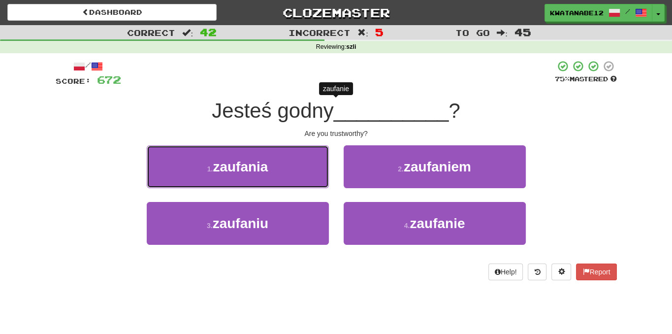
drag, startPoint x: 297, startPoint y: 166, endPoint x: 307, endPoint y: 169, distance: 10.6
click at [302, 167] on button "1 . zaufania" at bounding box center [238, 166] width 182 height 43
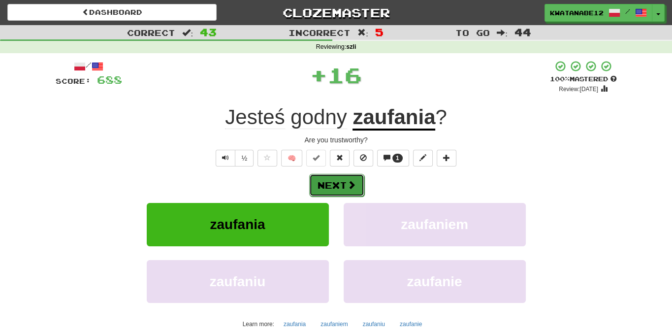
click at [354, 187] on span at bounding box center [351, 184] width 9 height 9
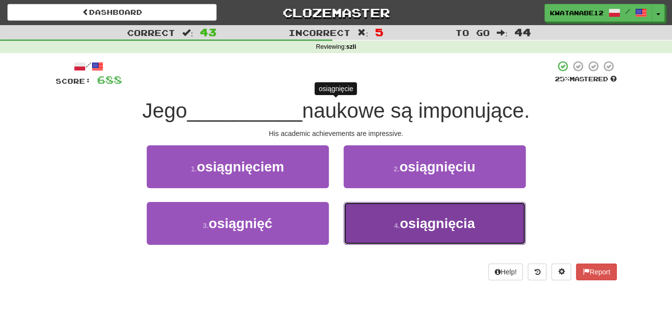
click at [375, 225] on button "4 . osiągnięcia" at bounding box center [435, 223] width 182 height 43
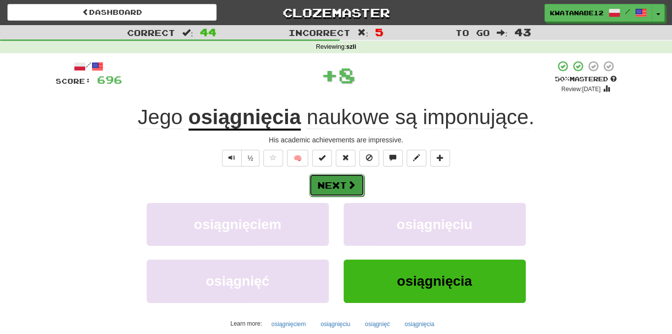
click at [351, 192] on button "Next" at bounding box center [336, 185] width 55 height 23
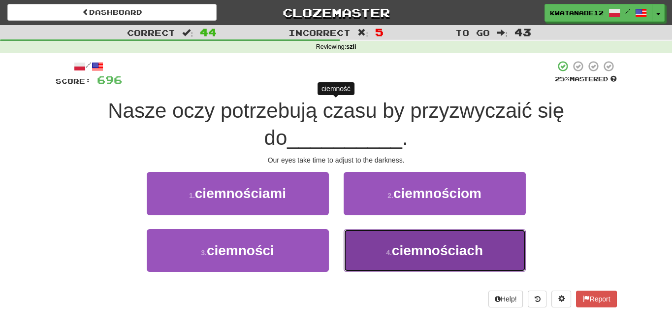
click at [386, 256] on small "4 ." at bounding box center [389, 253] width 6 height 8
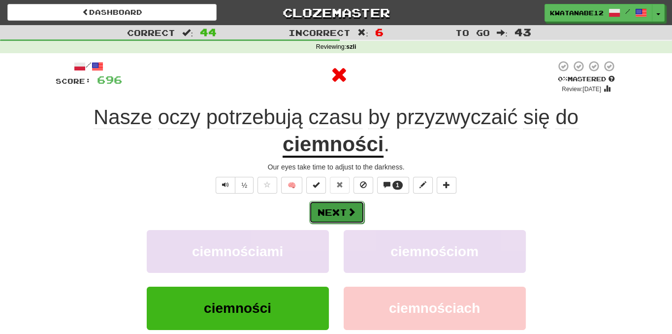
click at [357, 218] on button "Next" at bounding box center [336, 212] width 55 height 23
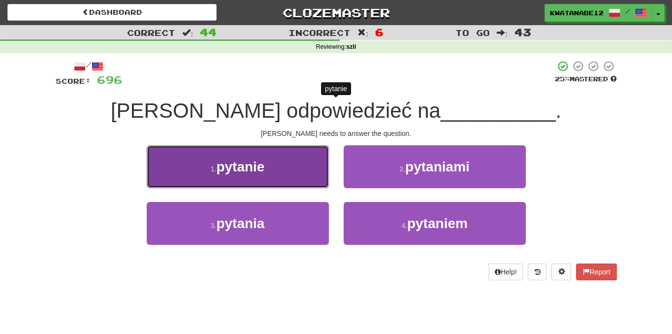
click at [305, 174] on button "1 . pytanie" at bounding box center [238, 166] width 182 height 43
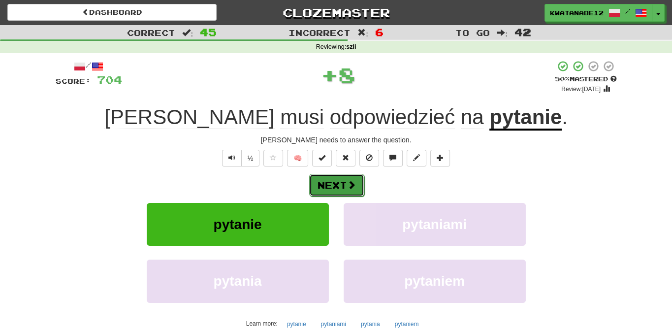
click at [363, 187] on button "Next" at bounding box center [336, 185] width 55 height 23
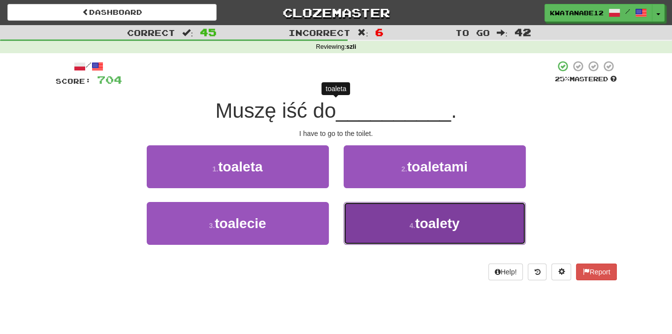
click at [378, 232] on button "4 . toalety" at bounding box center [435, 223] width 182 height 43
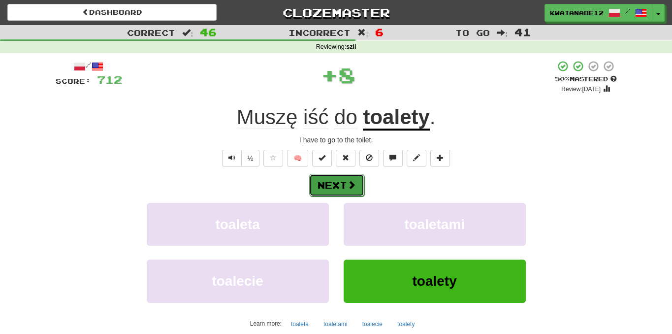
click at [355, 190] on button "Next" at bounding box center [336, 185] width 55 height 23
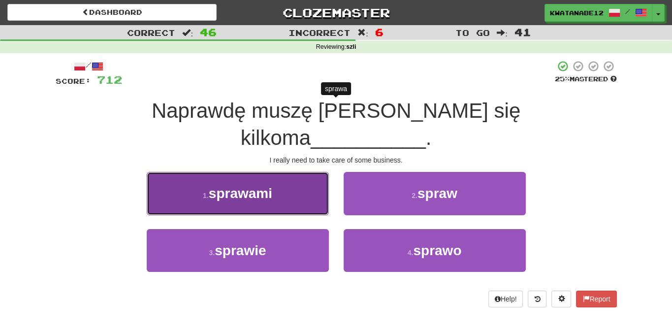
click at [302, 177] on button "1 . sprawami" at bounding box center [238, 193] width 182 height 43
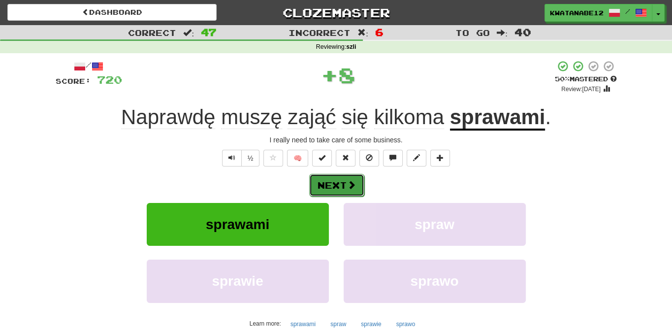
click at [356, 191] on button "Next" at bounding box center [336, 185] width 55 height 23
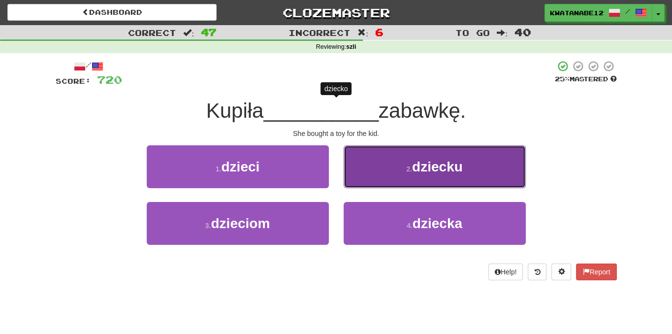
click at [370, 174] on button "2 . [GEOGRAPHIC_DATA]" at bounding box center [435, 166] width 182 height 43
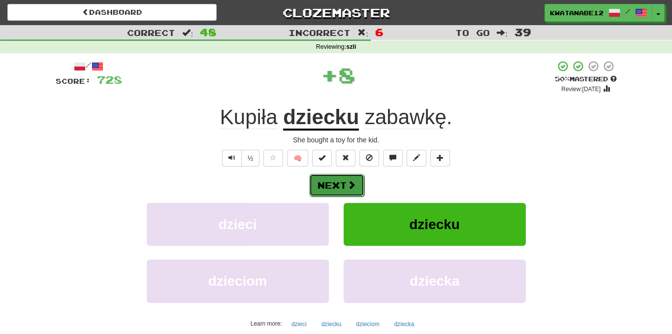
click at [347, 185] on span at bounding box center [351, 184] width 9 height 9
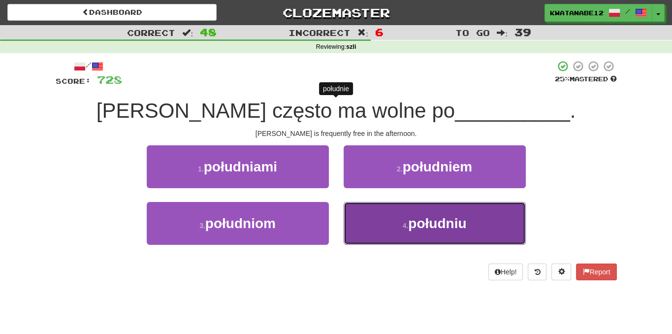
click at [370, 231] on button "4 . południu" at bounding box center [435, 223] width 182 height 43
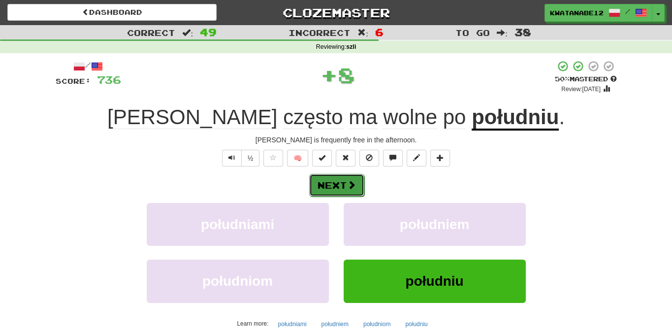
click at [349, 185] on span at bounding box center [351, 184] width 9 height 9
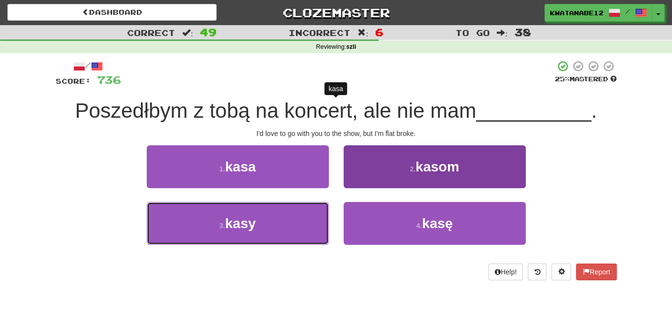
drag, startPoint x: 297, startPoint y: 228, endPoint x: 345, endPoint y: 204, distance: 52.8
click at [301, 227] on button "3 . [GEOGRAPHIC_DATA]" at bounding box center [238, 223] width 182 height 43
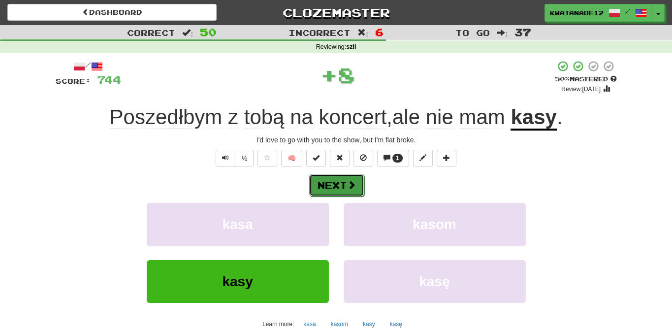
click at [360, 188] on button "Next" at bounding box center [336, 185] width 55 height 23
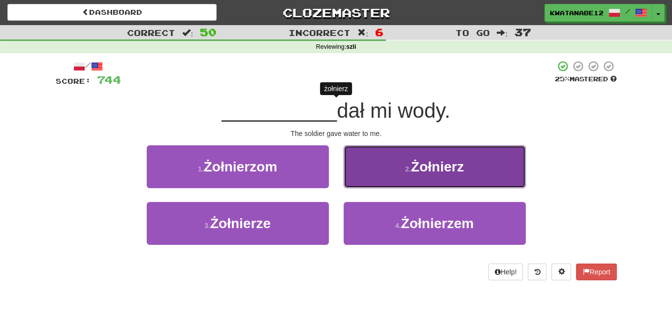
click at [380, 177] on button "2 . Żołnierz" at bounding box center [435, 166] width 182 height 43
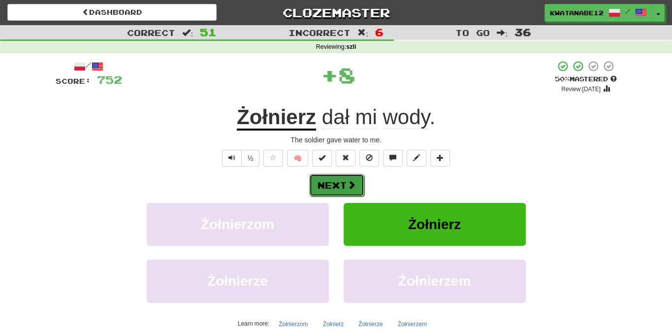
click at [351, 191] on button "Next" at bounding box center [336, 185] width 55 height 23
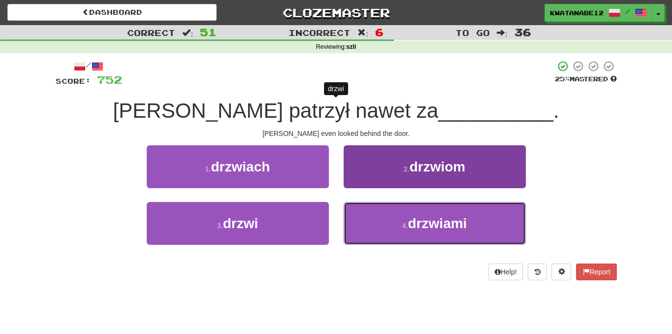
drag, startPoint x: 372, startPoint y: 225, endPoint x: 365, endPoint y: 208, distance: 18.6
click at [370, 224] on button "4 . drzwiami" at bounding box center [435, 223] width 182 height 43
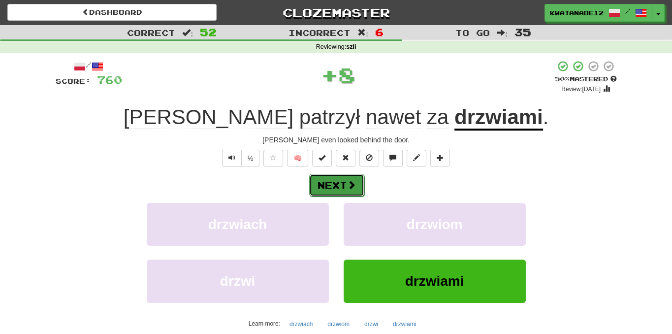
click at [351, 189] on button "Next" at bounding box center [336, 185] width 55 height 23
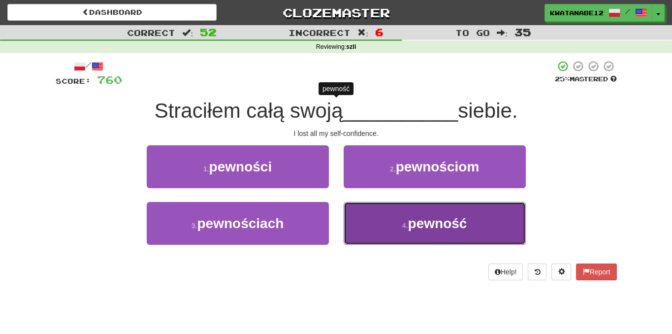
click at [367, 231] on button "4 . pewność" at bounding box center [435, 223] width 182 height 43
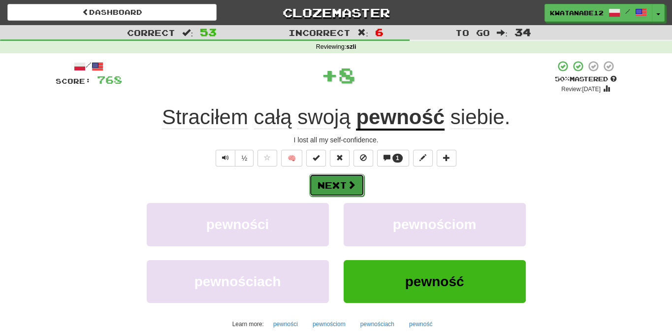
click at [348, 183] on span at bounding box center [351, 184] width 9 height 9
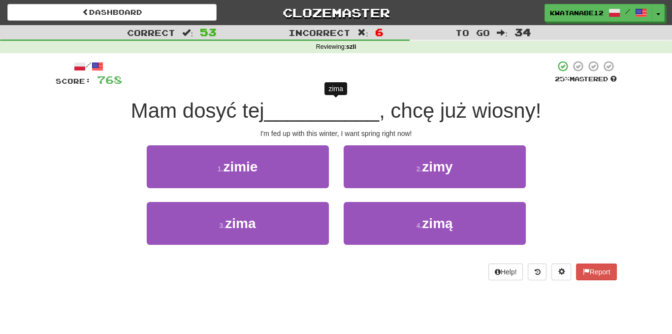
drag, startPoint x: 372, startPoint y: 193, endPoint x: 366, endPoint y: 197, distance: 7.4
click at [370, 194] on div "2 . zimy" at bounding box center [434, 173] width 197 height 57
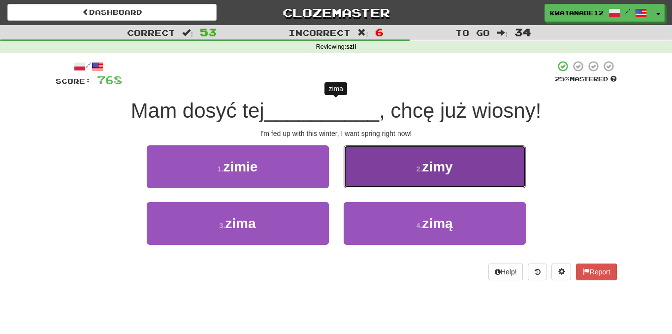
click at [359, 167] on button "2 . zimy" at bounding box center [435, 166] width 182 height 43
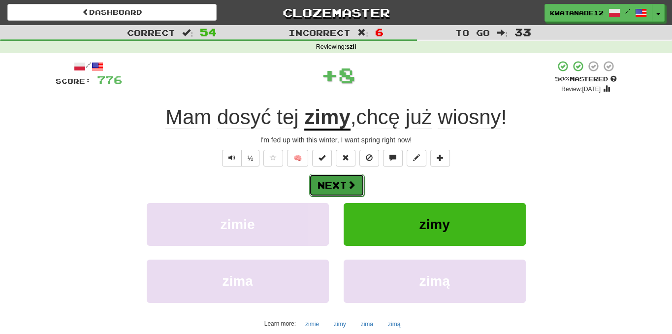
click at [345, 185] on button "Next" at bounding box center [336, 185] width 55 height 23
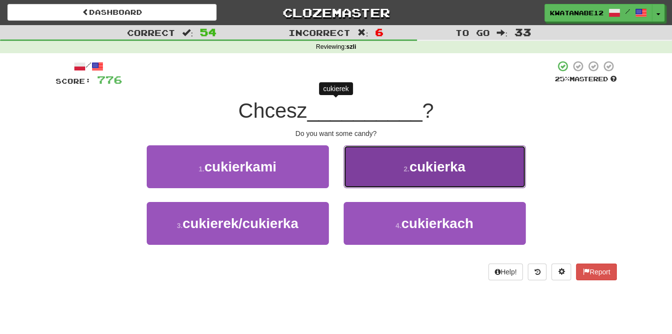
click at [374, 179] on button "2 . cukierka" at bounding box center [435, 166] width 182 height 43
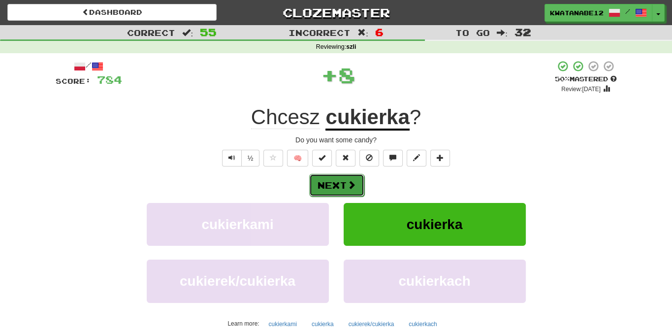
click at [351, 185] on span at bounding box center [351, 184] width 9 height 9
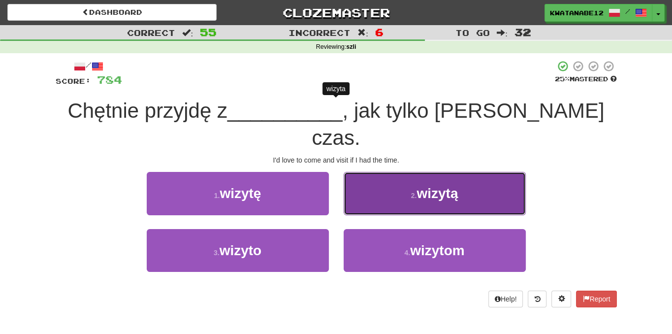
click at [361, 174] on button "2 . wizytą" at bounding box center [435, 193] width 182 height 43
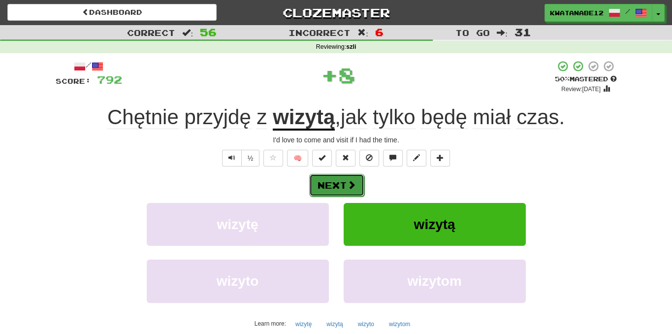
click at [341, 182] on button "Next" at bounding box center [336, 185] width 55 height 23
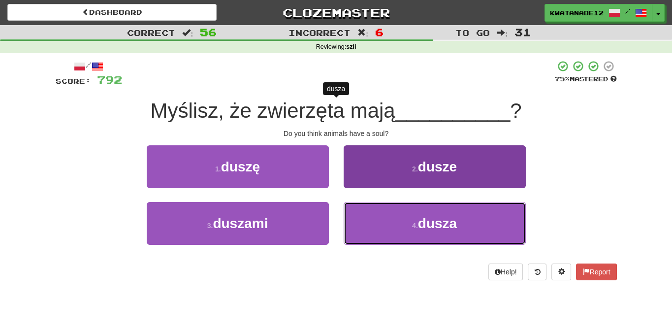
click at [367, 221] on button "4 . dusza" at bounding box center [435, 223] width 182 height 43
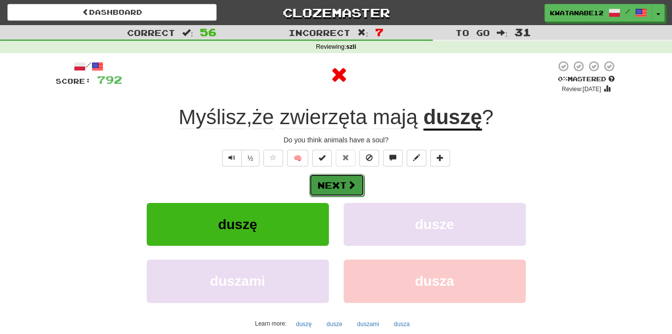
click at [345, 185] on button "Next" at bounding box center [336, 185] width 55 height 23
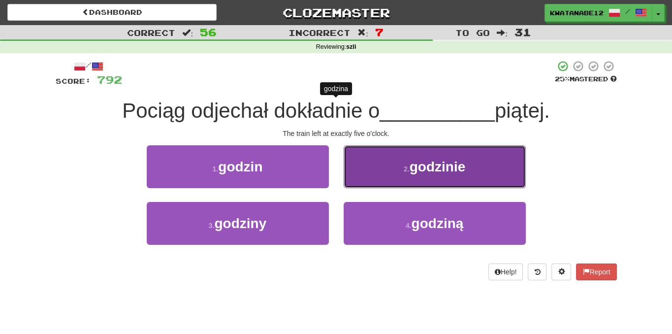
click at [356, 182] on button "2 . godzinie" at bounding box center [435, 166] width 182 height 43
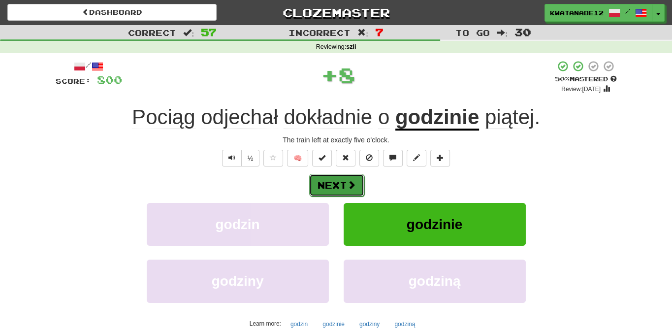
click at [350, 180] on span at bounding box center [351, 184] width 9 height 9
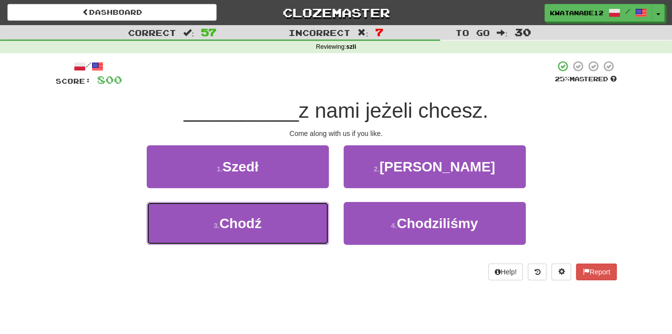
drag, startPoint x: 287, startPoint y: 222, endPoint x: 332, endPoint y: 202, distance: 49.4
click at [330, 203] on div "3 . Chodź" at bounding box center [237, 230] width 197 height 57
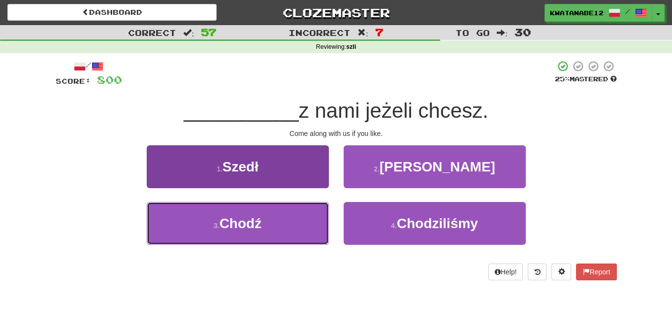
drag, startPoint x: 294, startPoint y: 214, endPoint x: 307, endPoint y: 213, distance: 13.3
click at [297, 214] on button "3 . Chodź" at bounding box center [238, 223] width 182 height 43
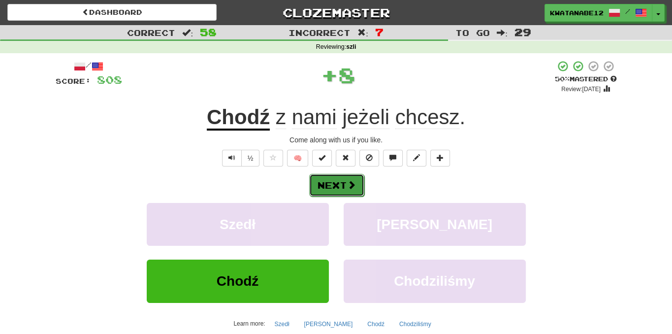
click at [353, 194] on button "Next" at bounding box center [336, 185] width 55 height 23
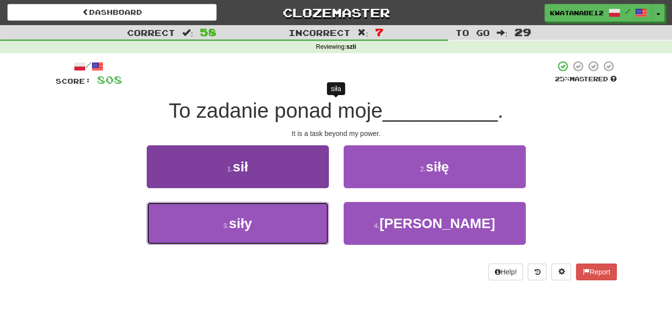
drag, startPoint x: 292, startPoint y: 216, endPoint x: 311, endPoint y: 208, distance: 20.8
click at [304, 213] on button "3 . siły" at bounding box center [238, 223] width 182 height 43
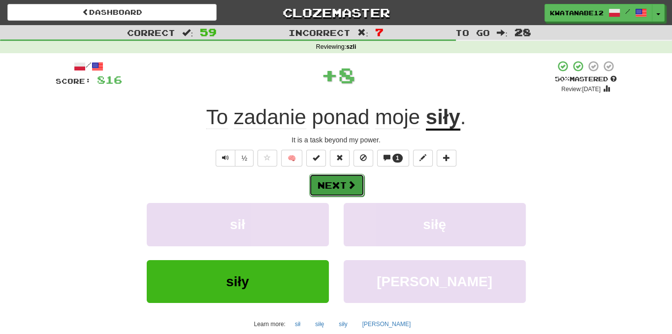
click at [354, 187] on span at bounding box center [351, 184] width 9 height 9
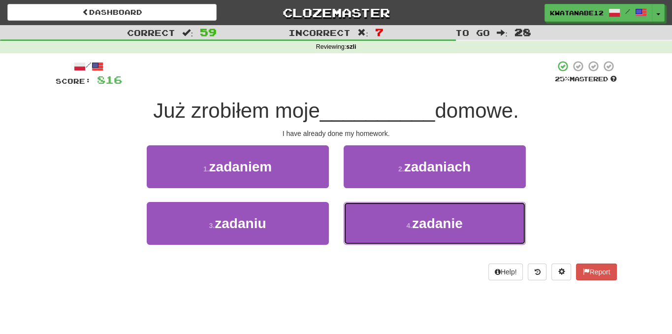
drag, startPoint x: 378, startPoint y: 223, endPoint x: 374, endPoint y: 196, distance: 26.3
click at [378, 221] on button "4 . zadanie" at bounding box center [435, 223] width 182 height 43
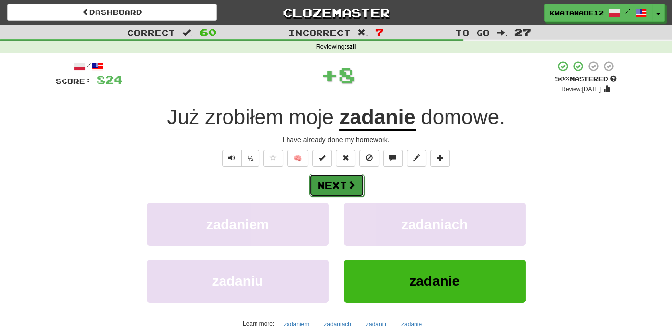
click at [354, 185] on button "Next" at bounding box center [336, 185] width 55 height 23
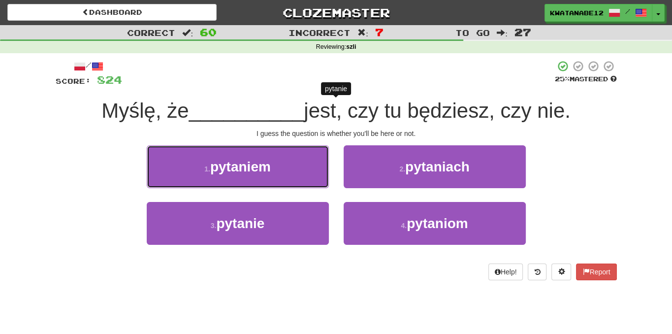
drag, startPoint x: 291, startPoint y: 165, endPoint x: 316, endPoint y: 171, distance: 25.3
click at [295, 165] on button "1 . pytaniem" at bounding box center [238, 166] width 182 height 43
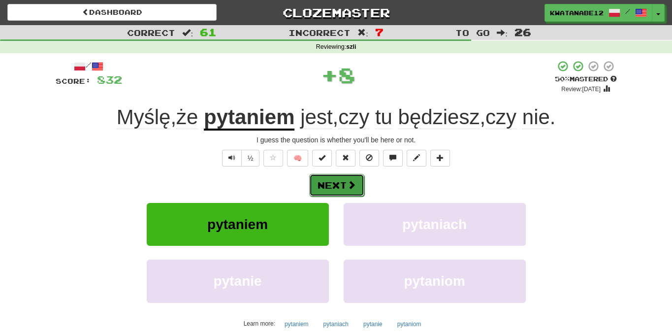
click at [339, 185] on button "Next" at bounding box center [336, 185] width 55 height 23
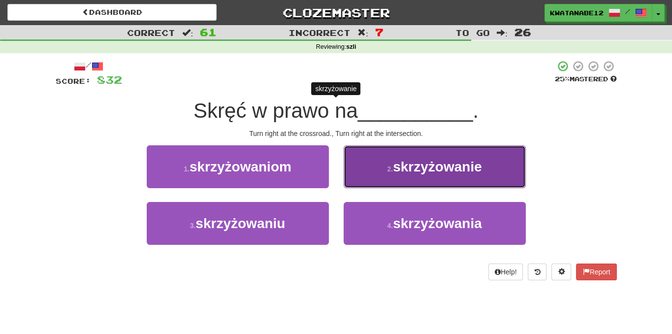
click at [363, 179] on button "2 . skrzyżowanie" at bounding box center [435, 166] width 182 height 43
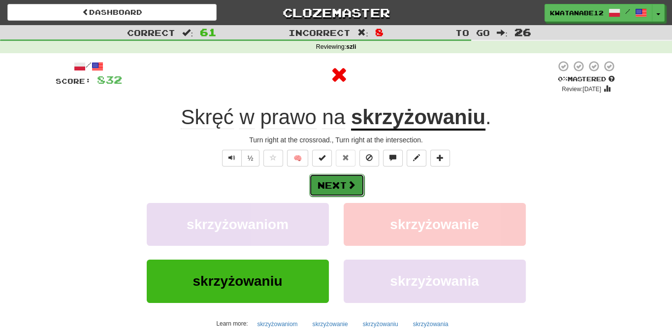
click at [345, 185] on button "Next" at bounding box center [336, 185] width 55 height 23
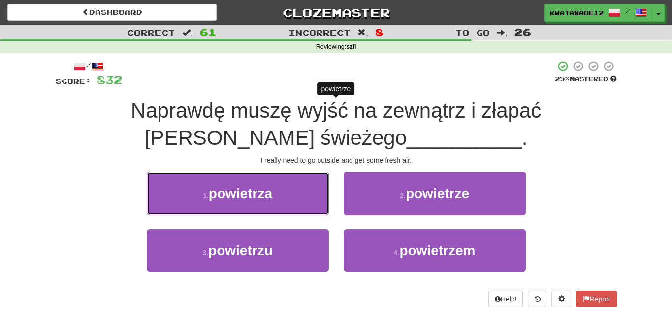
drag, startPoint x: 295, startPoint y: 198, endPoint x: 305, endPoint y: 199, distance: 9.9
click at [302, 198] on button "1 . powietrza" at bounding box center [238, 193] width 182 height 43
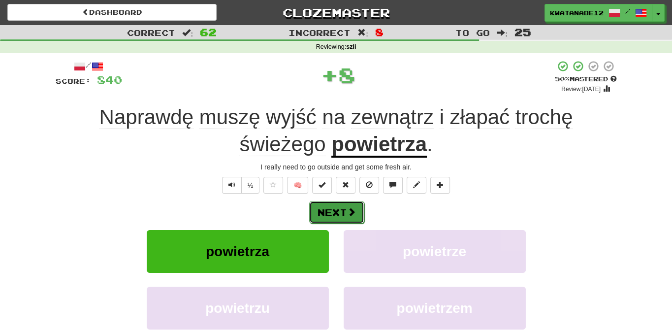
click at [343, 202] on button "Next" at bounding box center [336, 212] width 55 height 23
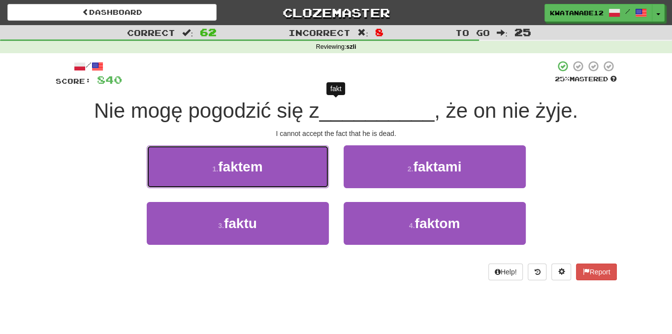
drag, startPoint x: 293, startPoint y: 168, endPoint x: 307, endPoint y: 169, distance: 13.3
click at [300, 168] on button "1 . faktem" at bounding box center [238, 166] width 182 height 43
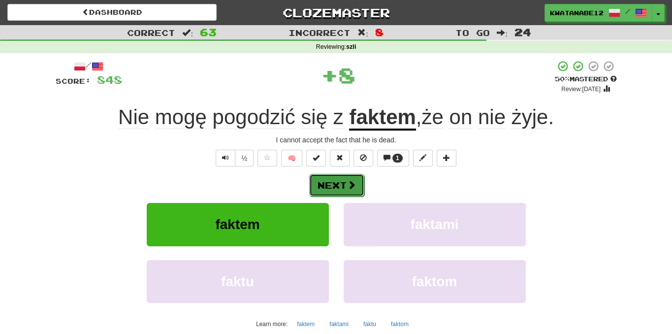
click at [345, 180] on button "Next" at bounding box center [336, 185] width 55 height 23
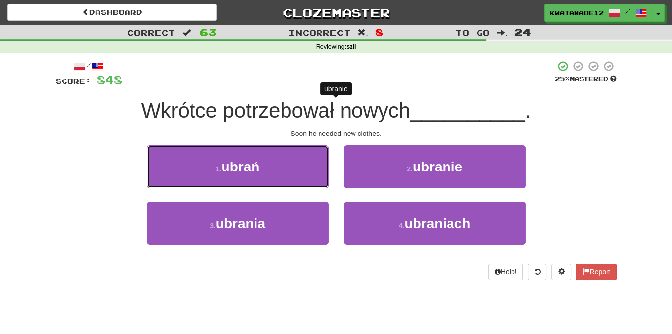
drag, startPoint x: 304, startPoint y: 171, endPoint x: 318, endPoint y: 172, distance: 13.9
click at [314, 172] on button "1 . [GEOGRAPHIC_DATA]" at bounding box center [238, 166] width 182 height 43
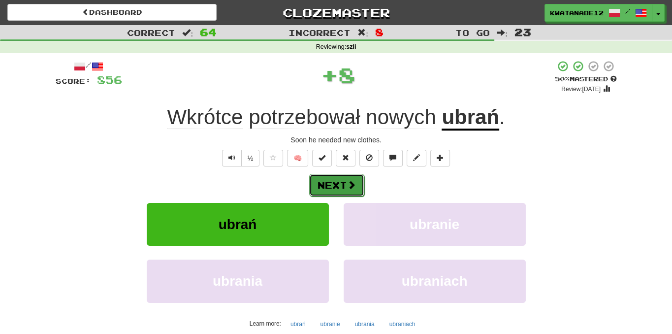
click at [358, 182] on button "Next" at bounding box center [336, 185] width 55 height 23
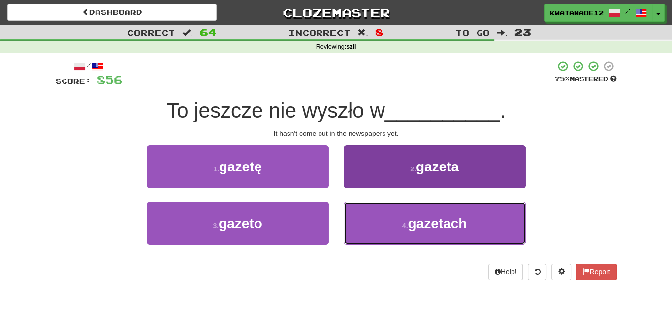
drag, startPoint x: 382, startPoint y: 224, endPoint x: 376, endPoint y: 216, distance: 10.0
click at [382, 224] on button "4 . gazetach" at bounding box center [435, 223] width 182 height 43
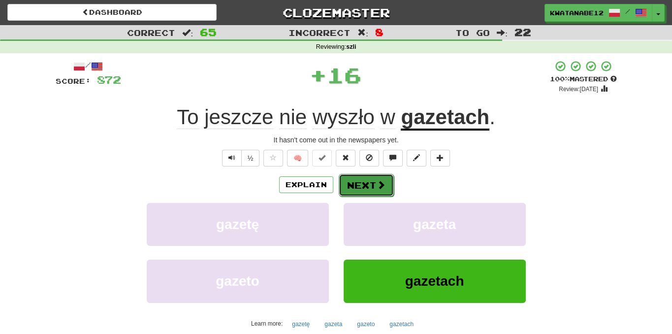
click at [348, 191] on button "Next" at bounding box center [366, 185] width 55 height 23
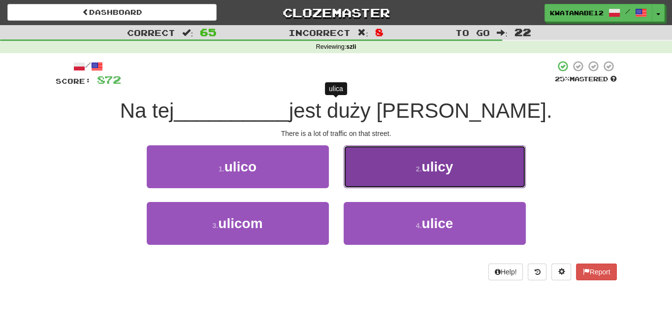
drag, startPoint x: 370, startPoint y: 179, endPoint x: 366, endPoint y: 186, distance: 7.5
click at [366, 186] on button "2 . ulicy" at bounding box center [435, 166] width 182 height 43
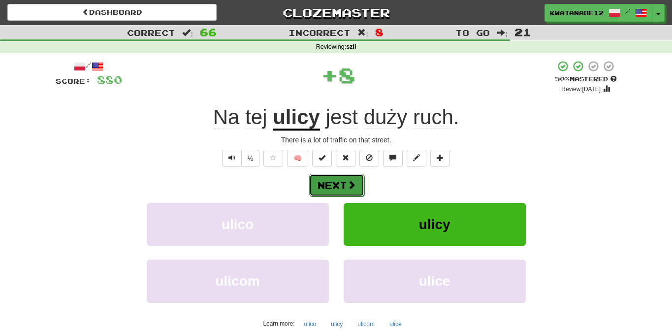
click at [352, 188] on span at bounding box center [351, 184] width 9 height 9
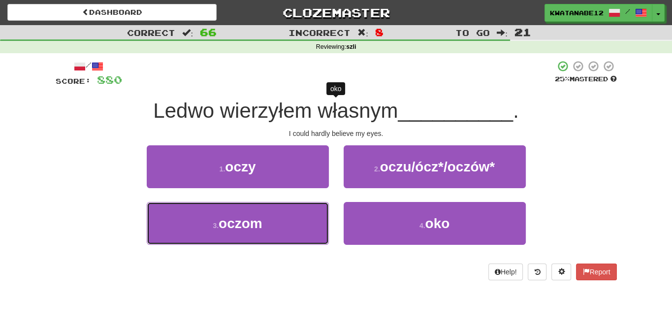
drag, startPoint x: 291, startPoint y: 214, endPoint x: 319, endPoint y: 199, distance: 30.6
click at [293, 214] on button "3 . oczom" at bounding box center [238, 223] width 182 height 43
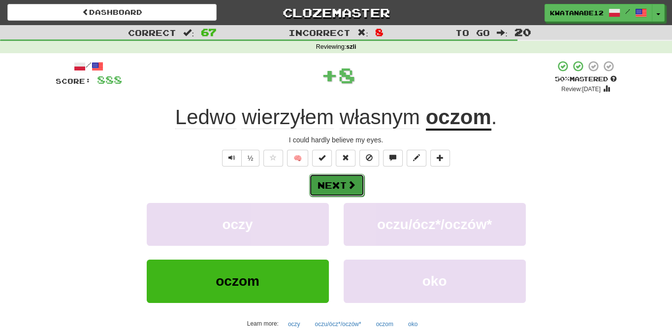
click at [345, 187] on button "Next" at bounding box center [336, 185] width 55 height 23
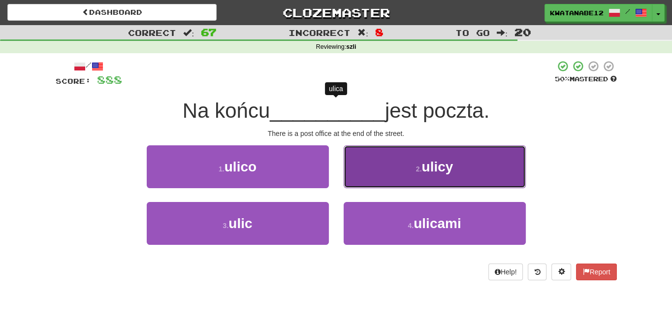
click at [378, 172] on button "2 . ulicy" at bounding box center [435, 166] width 182 height 43
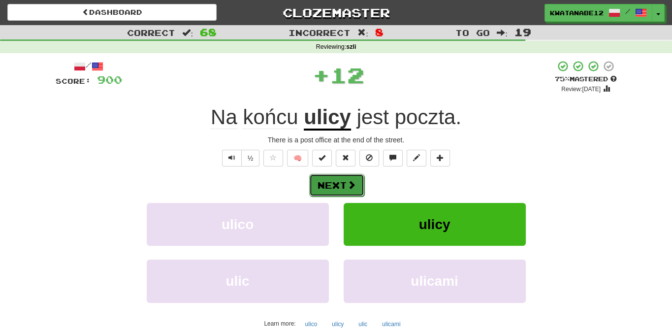
click at [362, 184] on button "Next" at bounding box center [336, 185] width 55 height 23
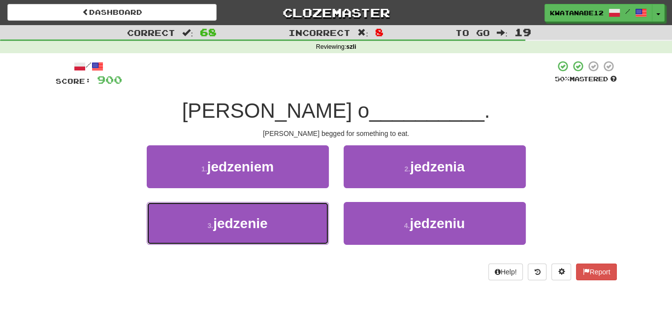
click at [318, 202] on button "3 . jedzenie" at bounding box center [238, 223] width 182 height 43
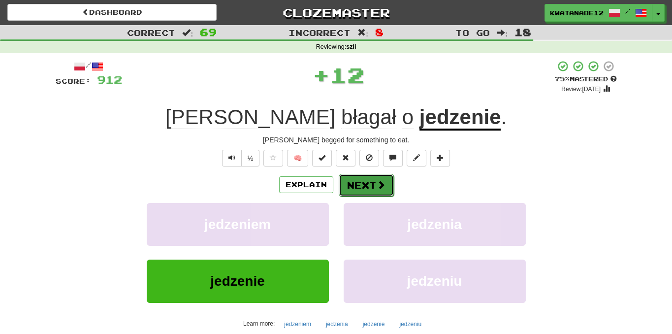
click at [361, 186] on button "Next" at bounding box center [366, 185] width 55 height 23
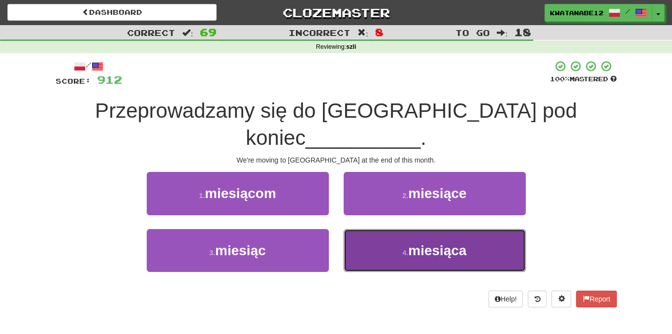
click at [367, 229] on button "4 . miesiąca" at bounding box center [435, 250] width 182 height 43
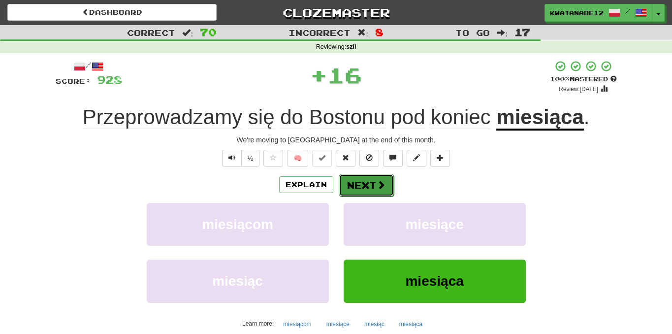
click at [360, 190] on button "Next" at bounding box center [366, 185] width 55 height 23
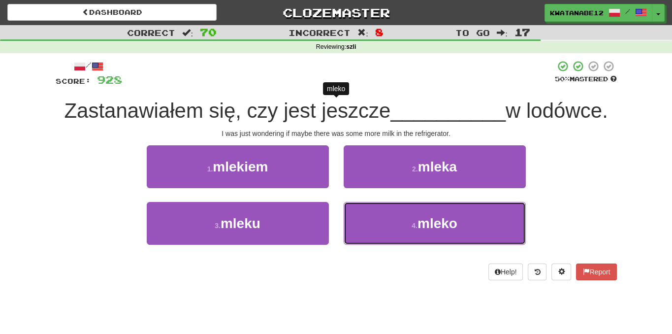
drag, startPoint x: 382, startPoint y: 221, endPoint x: 362, endPoint y: 198, distance: 29.7
click at [382, 222] on button "4 . mleko" at bounding box center [435, 223] width 182 height 43
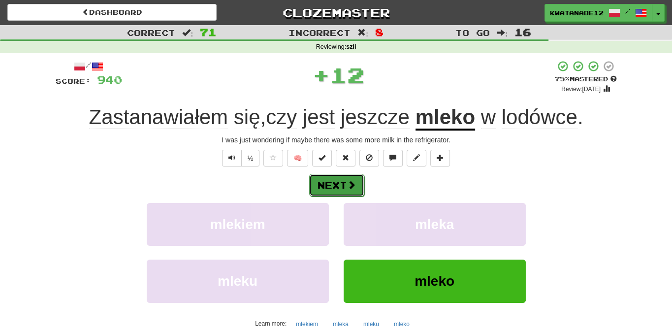
click at [352, 189] on span at bounding box center [351, 184] width 9 height 9
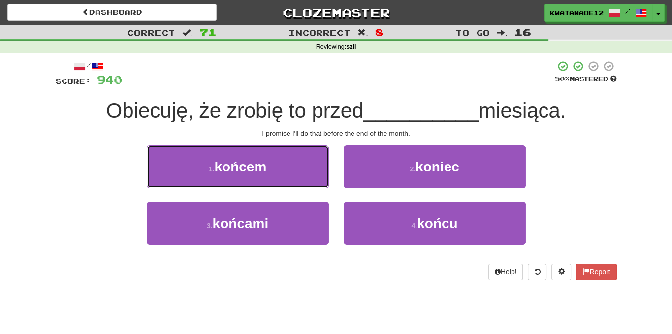
drag, startPoint x: 300, startPoint y: 163, endPoint x: 318, endPoint y: 169, distance: 18.1
click at [302, 164] on button "1 . [GEOGRAPHIC_DATA]" at bounding box center [238, 166] width 182 height 43
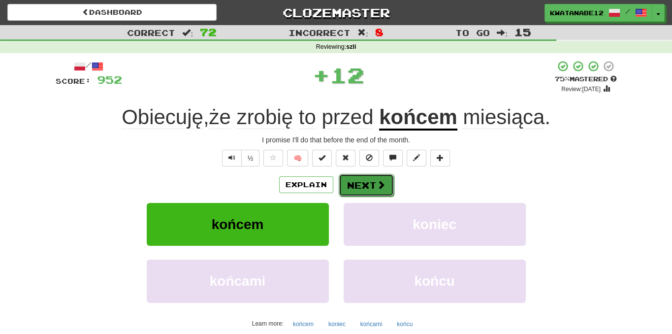
click at [352, 183] on button "Next" at bounding box center [366, 185] width 55 height 23
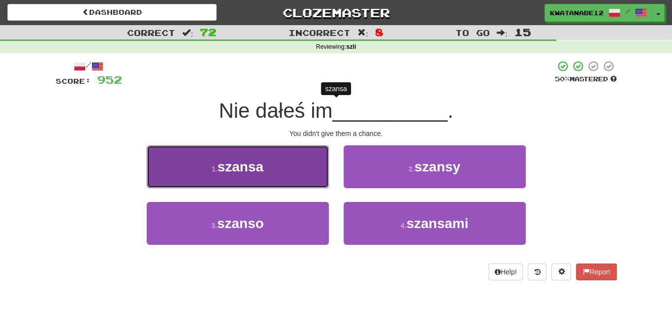
click at [303, 174] on button "1 . szansa" at bounding box center [238, 166] width 182 height 43
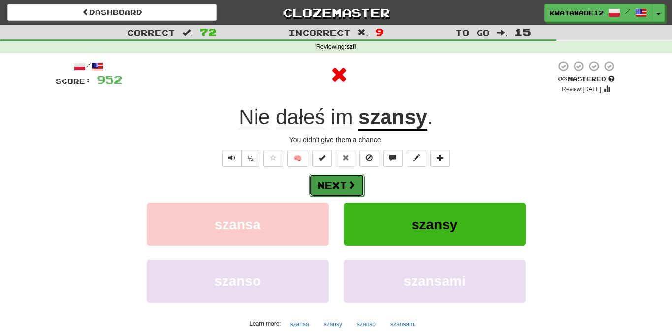
click at [349, 176] on button "Next" at bounding box center [336, 185] width 55 height 23
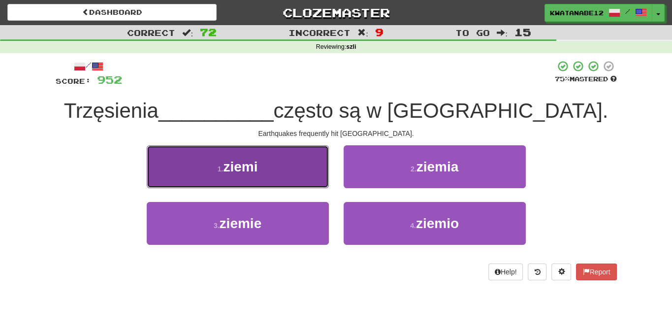
click at [305, 173] on button "1 . ziemi" at bounding box center [238, 166] width 182 height 43
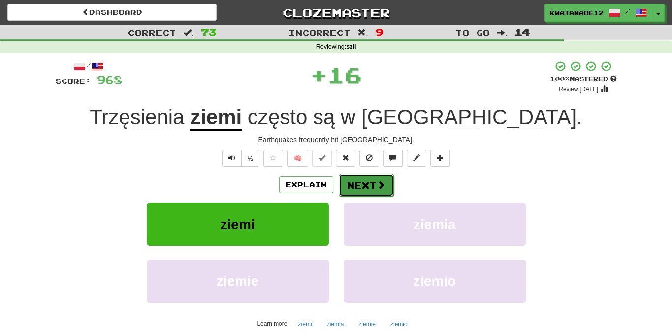
click at [363, 178] on button "Next" at bounding box center [366, 185] width 55 height 23
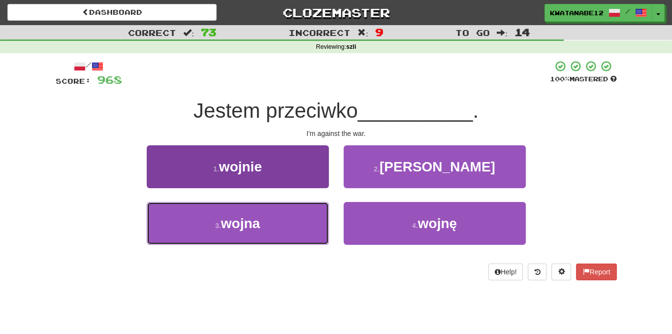
click at [321, 216] on button "3 . wojna" at bounding box center [238, 223] width 182 height 43
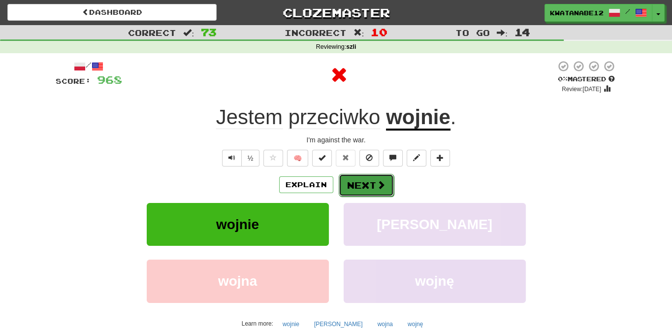
click at [361, 194] on button "Next" at bounding box center [366, 185] width 55 height 23
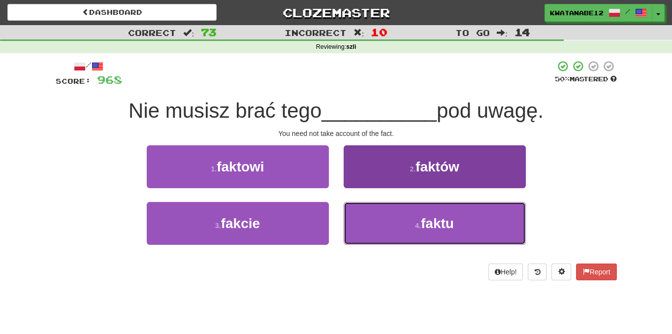
drag, startPoint x: 367, startPoint y: 220, endPoint x: 360, endPoint y: 209, distance: 12.6
click at [365, 220] on button "4 . faktu" at bounding box center [435, 223] width 182 height 43
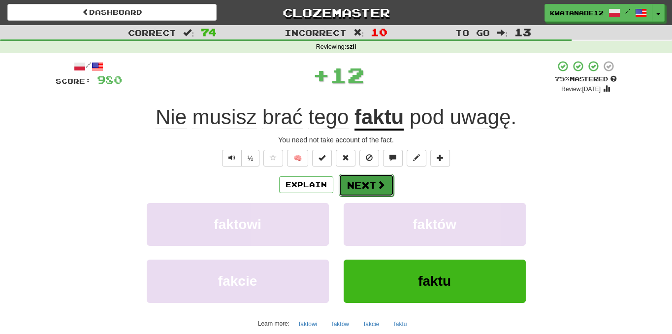
click at [352, 179] on button "Next" at bounding box center [366, 185] width 55 height 23
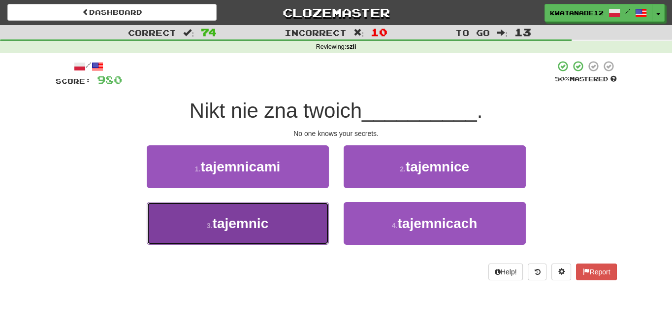
drag, startPoint x: 274, startPoint y: 224, endPoint x: 290, endPoint y: 217, distance: 18.1
click at [290, 217] on button "3 . tajemnic" at bounding box center [238, 223] width 182 height 43
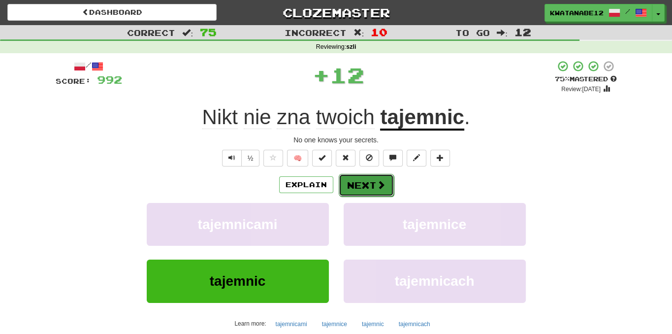
click at [362, 181] on button "Next" at bounding box center [366, 185] width 55 height 23
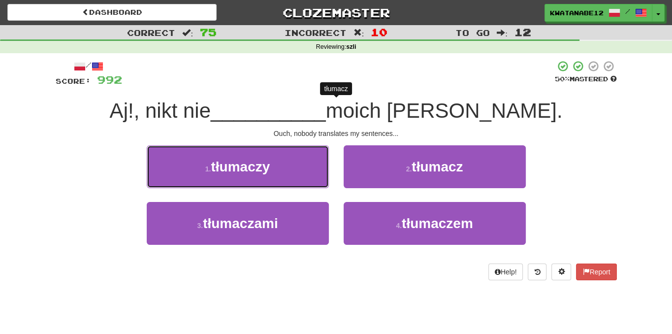
click at [298, 165] on button "1 . tłumaczy" at bounding box center [238, 166] width 182 height 43
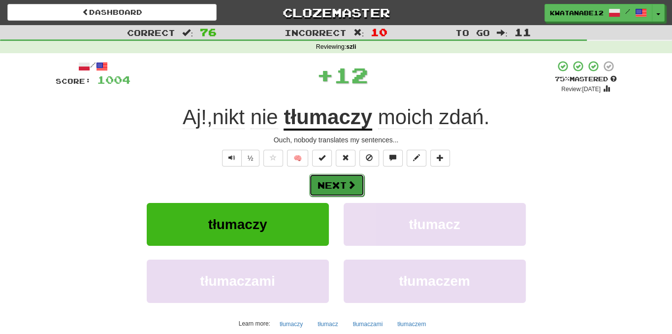
click at [356, 182] on button "Next" at bounding box center [336, 185] width 55 height 23
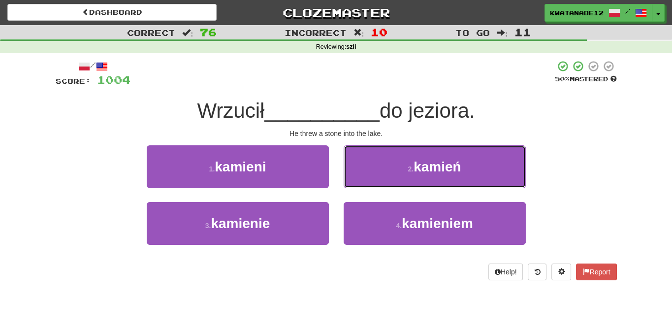
click at [372, 171] on button "2 . [GEOGRAPHIC_DATA]" at bounding box center [435, 166] width 182 height 43
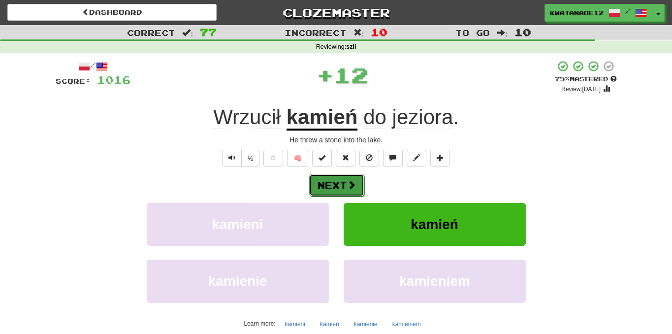
click at [342, 184] on button "Next" at bounding box center [336, 185] width 55 height 23
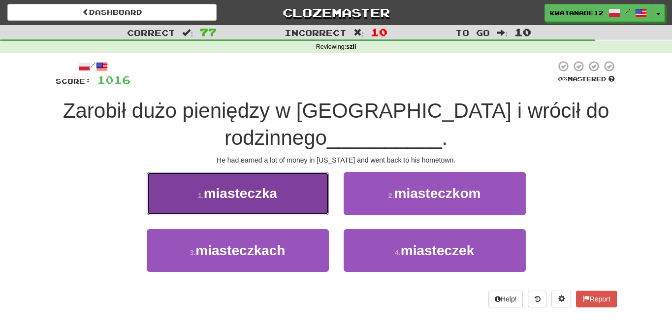
click at [307, 207] on button "1 . [GEOGRAPHIC_DATA]" at bounding box center [238, 193] width 182 height 43
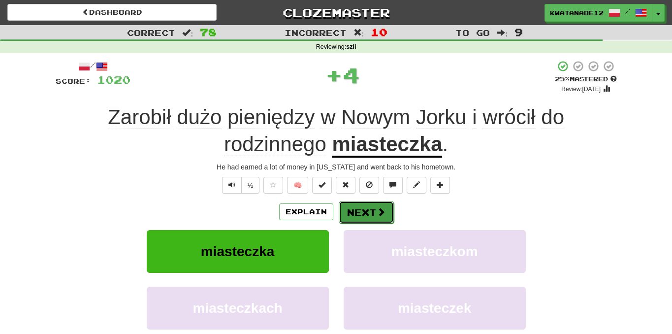
click at [363, 204] on button "Next" at bounding box center [366, 212] width 55 height 23
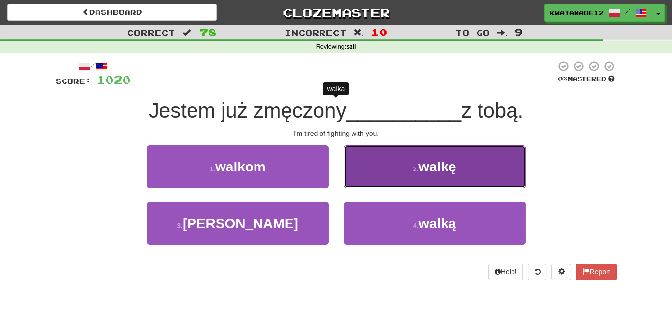
click at [381, 175] on button "2 . [PERSON_NAME]" at bounding box center [435, 166] width 182 height 43
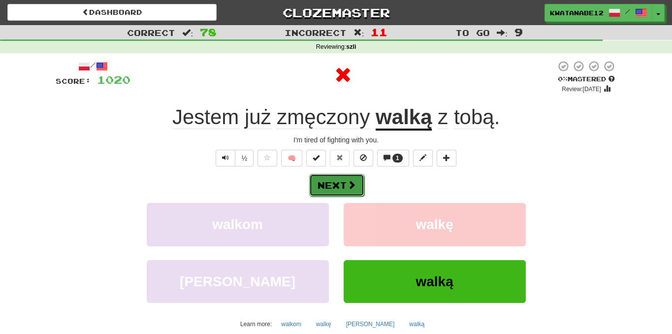
click at [356, 188] on button "Next" at bounding box center [336, 185] width 55 height 23
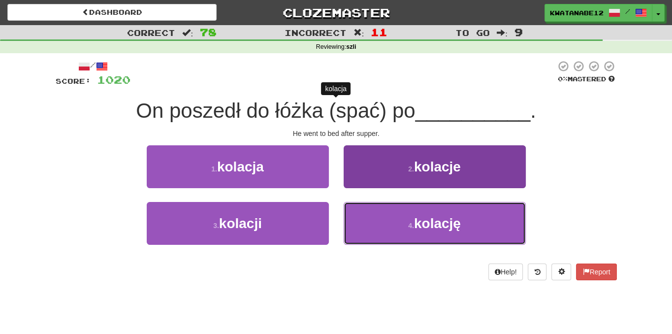
drag, startPoint x: 363, startPoint y: 210, endPoint x: 360, endPoint y: 204, distance: 5.9
click at [363, 211] on button "4 . [GEOGRAPHIC_DATA]" at bounding box center [435, 223] width 182 height 43
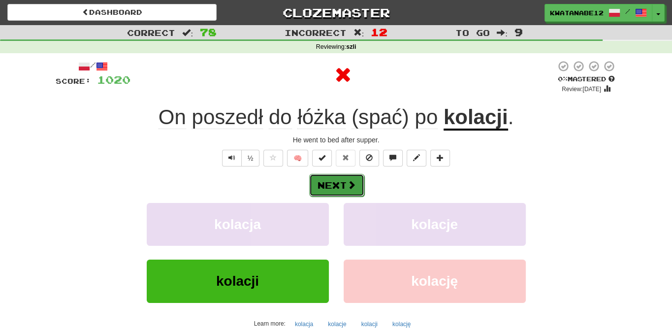
click at [352, 183] on span at bounding box center [351, 184] width 9 height 9
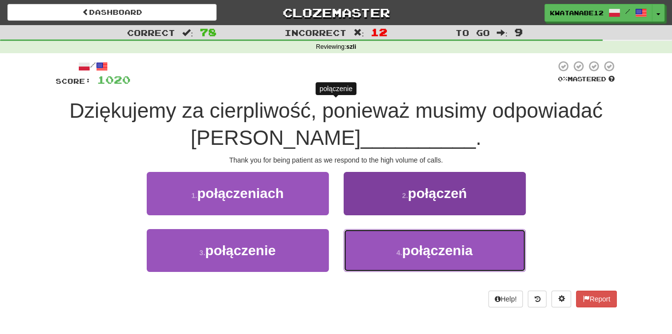
drag, startPoint x: 380, startPoint y: 245, endPoint x: 375, endPoint y: 231, distance: 14.8
click at [379, 242] on button "4 . połączenia" at bounding box center [435, 250] width 182 height 43
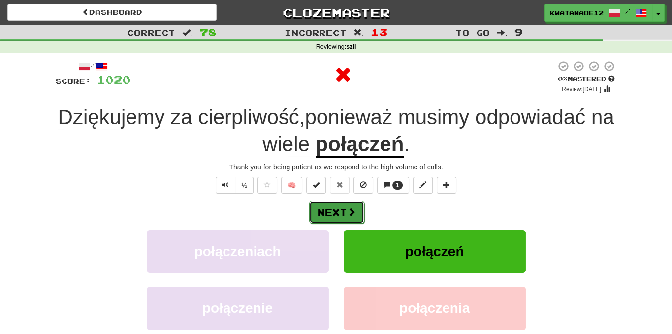
click at [350, 213] on span at bounding box center [351, 211] width 9 height 9
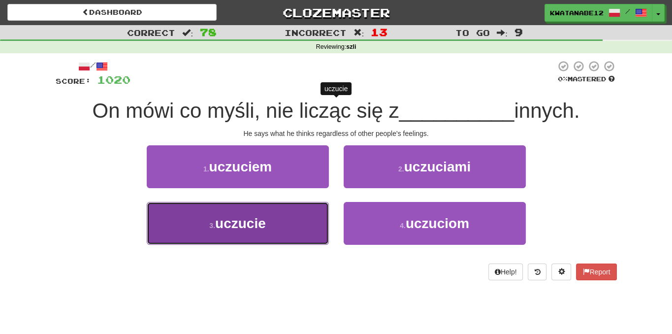
click at [296, 230] on button "3 . uczucie" at bounding box center [238, 223] width 182 height 43
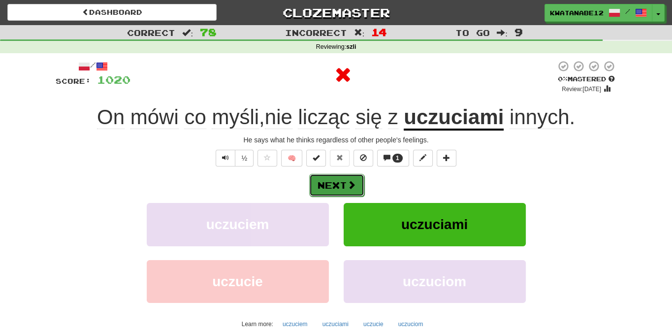
click at [354, 192] on button "Next" at bounding box center [336, 185] width 55 height 23
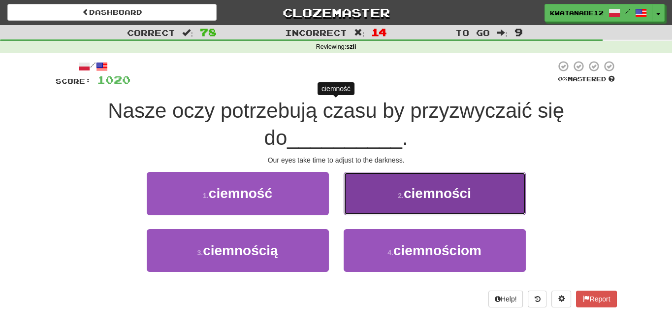
click at [370, 201] on button "2 . ciemności" at bounding box center [435, 193] width 182 height 43
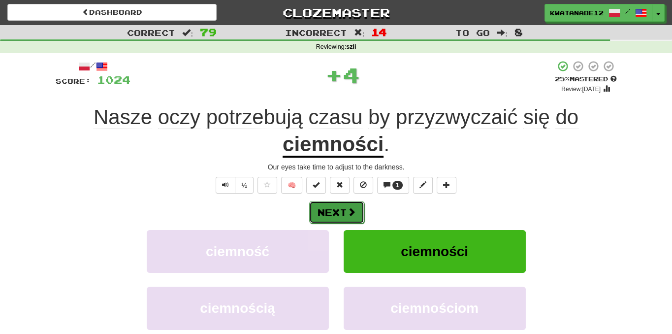
drag, startPoint x: 354, startPoint y: 204, endPoint x: 351, endPoint y: 209, distance: 6.2
click at [351, 209] on button "Next" at bounding box center [336, 212] width 55 height 23
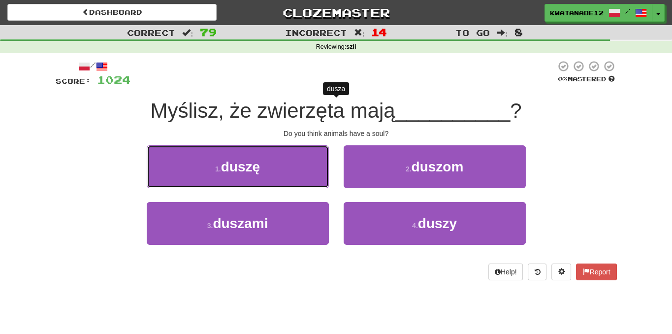
drag, startPoint x: 291, startPoint y: 167, endPoint x: 309, endPoint y: 167, distance: 17.7
click at [300, 167] on button "1 . duszę" at bounding box center [238, 166] width 182 height 43
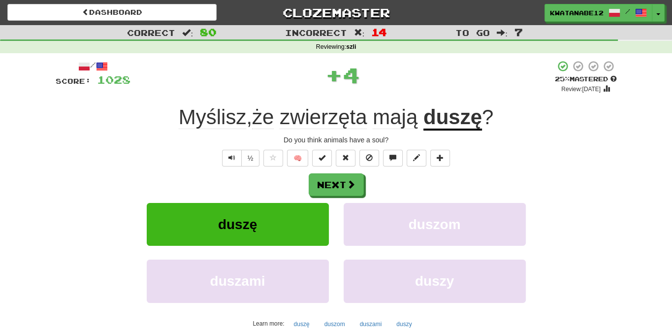
click at [352, 170] on div "/ Score: 1028 + 4 25 % Mastered Review: [DATE] Myślisz , że zwierzęta mają dusz…" at bounding box center [336, 214] width 561 height 309
click at [346, 187] on button "Next" at bounding box center [336, 185] width 55 height 23
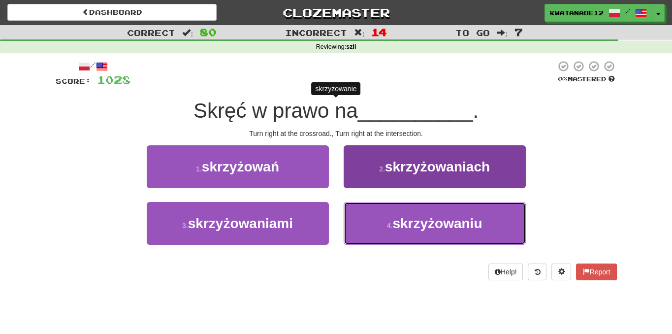
drag, startPoint x: 385, startPoint y: 230, endPoint x: 360, endPoint y: 206, distance: 34.1
click at [382, 228] on button "4 . skrzyżowaniu" at bounding box center [435, 223] width 182 height 43
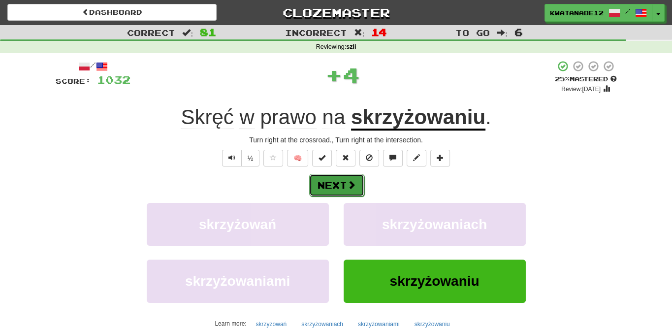
click at [352, 187] on span at bounding box center [351, 184] width 9 height 9
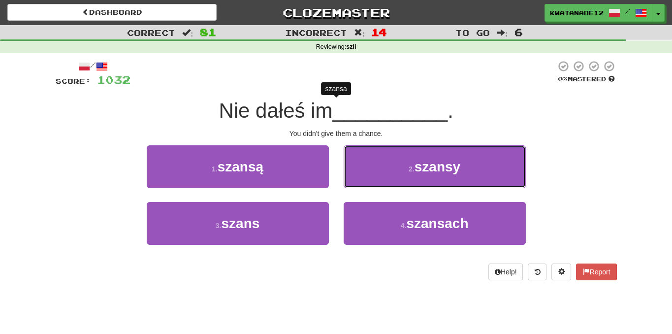
click at [374, 164] on button "2 . [GEOGRAPHIC_DATA]" at bounding box center [435, 166] width 182 height 43
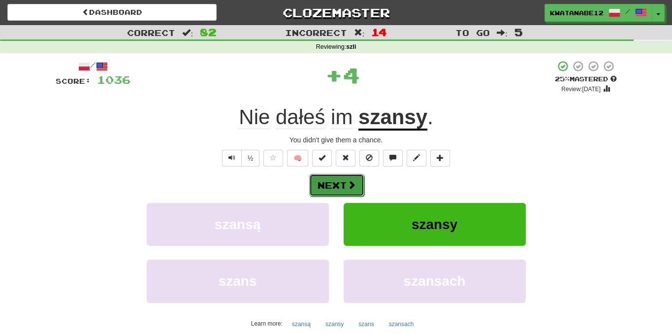
click at [347, 191] on button "Next" at bounding box center [336, 185] width 55 height 23
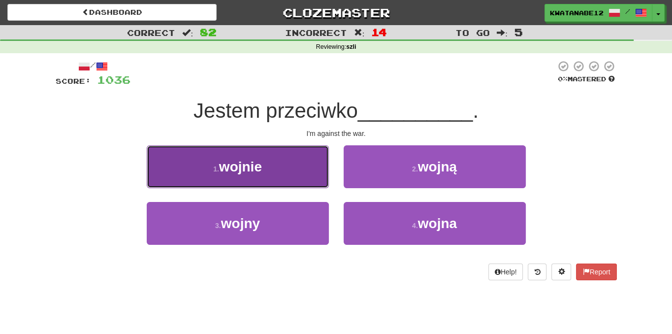
click at [299, 177] on button "1 . wojnie" at bounding box center [238, 166] width 182 height 43
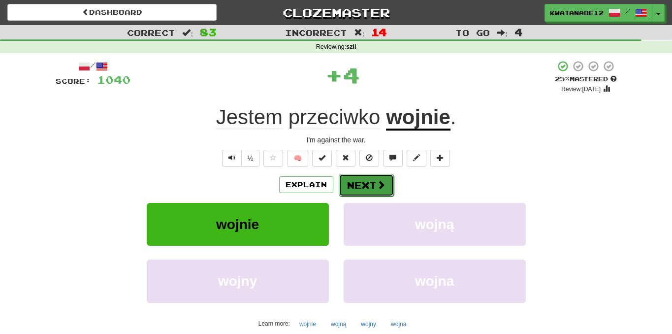
click at [351, 177] on button "Next" at bounding box center [366, 185] width 55 height 23
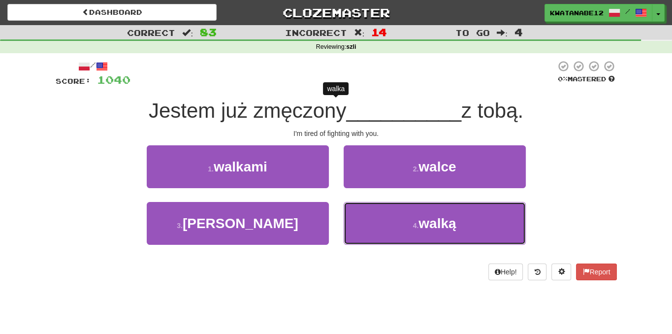
drag, startPoint x: 375, startPoint y: 222, endPoint x: 361, endPoint y: 198, distance: 27.8
click at [374, 220] on button "4 . walką" at bounding box center [435, 223] width 182 height 43
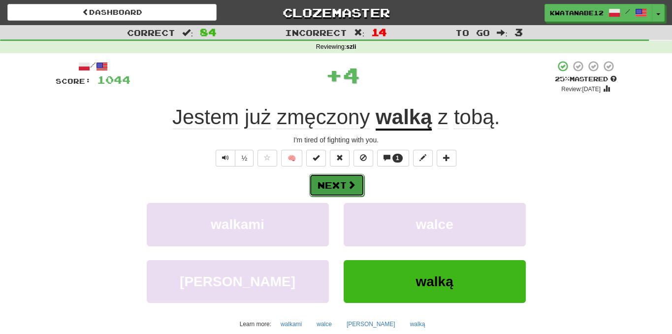
click at [356, 185] on button "Next" at bounding box center [336, 185] width 55 height 23
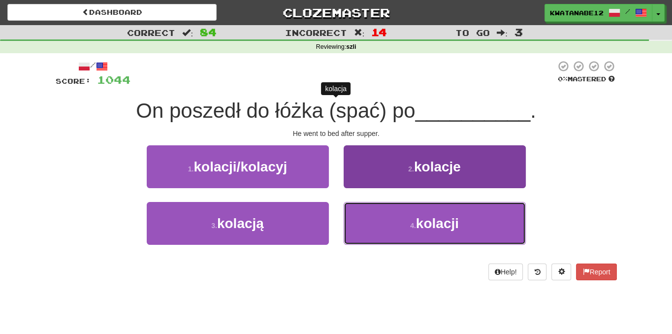
click at [367, 228] on button "4 . [GEOGRAPHIC_DATA]" at bounding box center [435, 223] width 182 height 43
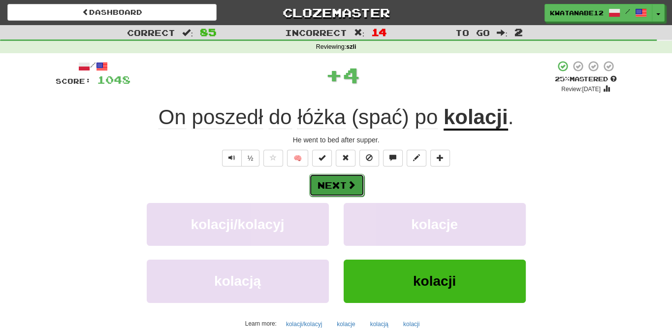
click at [351, 179] on button "Next" at bounding box center [336, 185] width 55 height 23
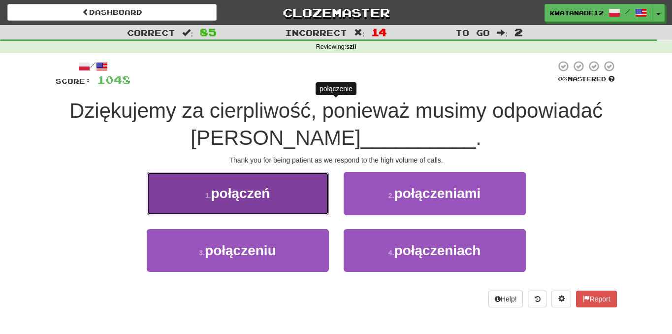
click at [307, 193] on button "1 . połączeń" at bounding box center [238, 193] width 182 height 43
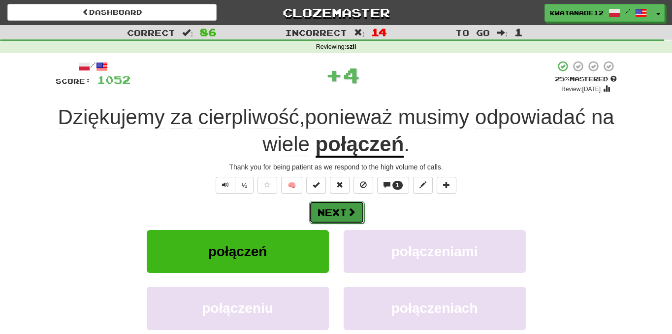
click at [350, 204] on button "Next" at bounding box center [336, 212] width 55 height 23
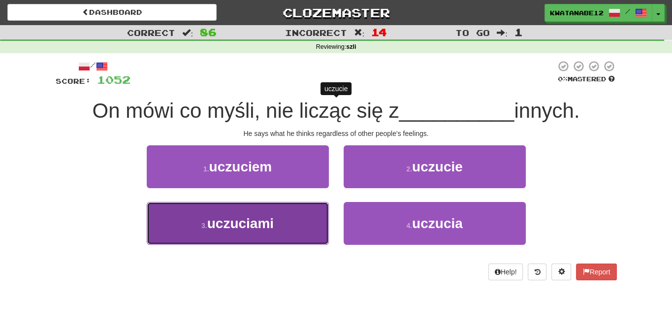
click at [301, 224] on button "3 . uczuciami" at bounding box center [238, 223] width 182 height 43
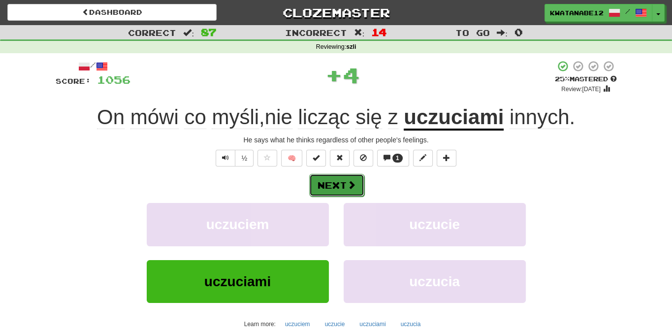
drag, startPoint x: 356, startPoint y: 181, endPoint x: 294, endPoint y: 172, distance: 62.2
click at [351, 183] on button "Next" at bounding box center [336, 184] width 55 height 23
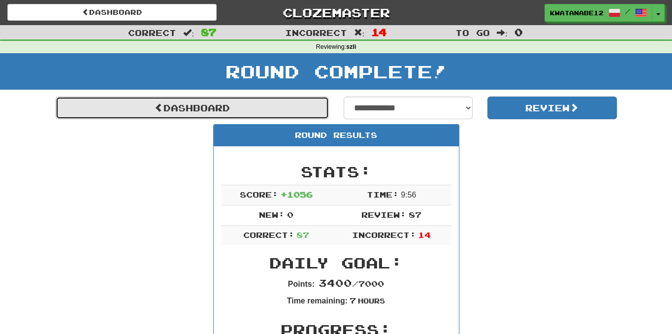
click at [280, 102] on link "Dashboard" at bounding box center [192, 107] width 273 height 23
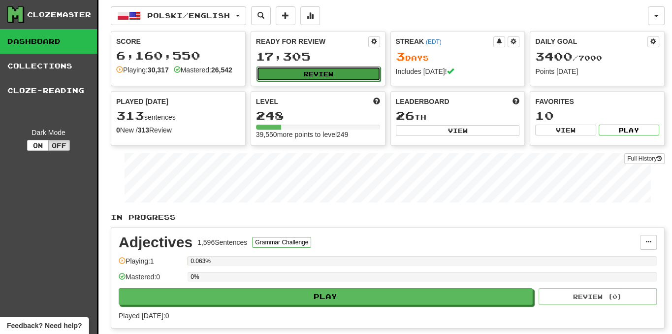
click at [353, 69] on button "Review" at bounding box center [319, 73] width 124 height 15
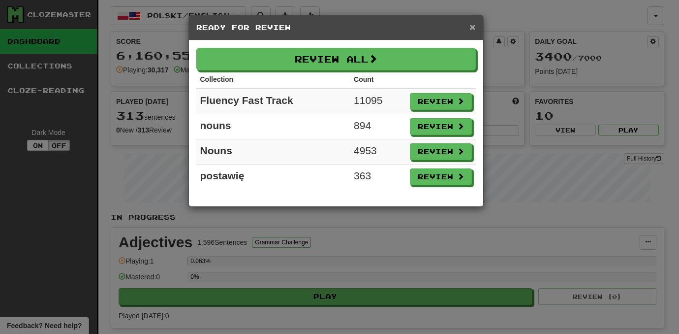
click at [474, 28] on span "×" at bounding box center [473, 26] width 6 height 11
